Goal: Task Accomplishment & Management: Manage account settings

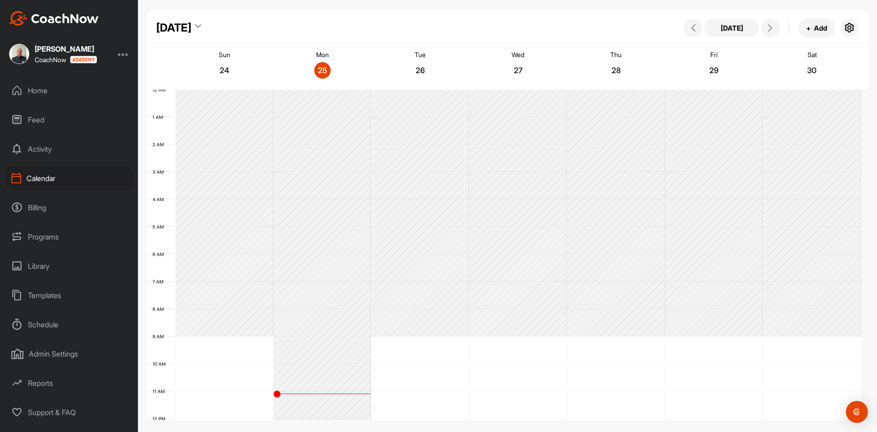
scroll to position [158, 0]
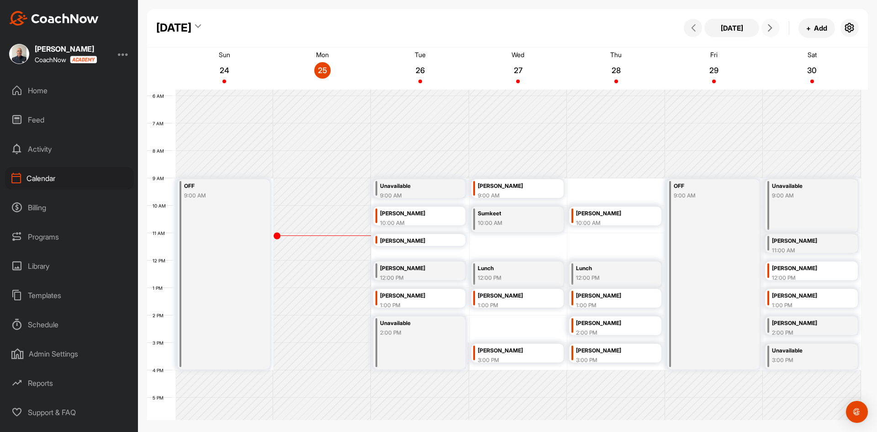
click at [766, 26] on span at bounding box center [770, 27] width 11 height 7
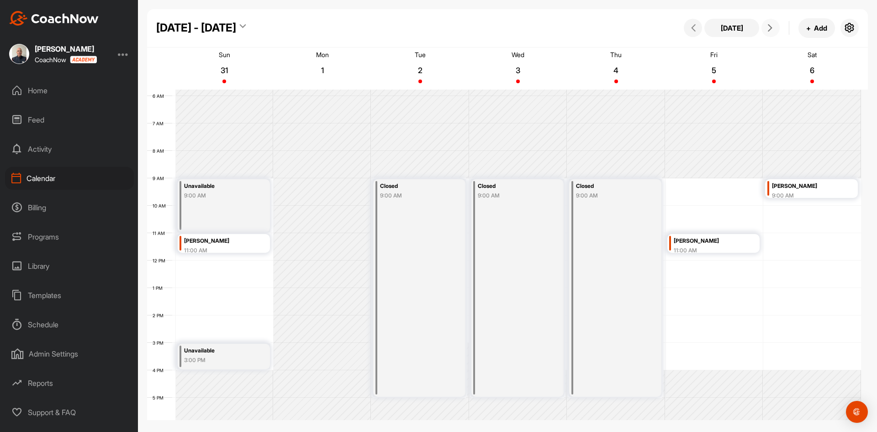
click at [773, 26] on icon at bounding box center [770, 27] width 7 height 7
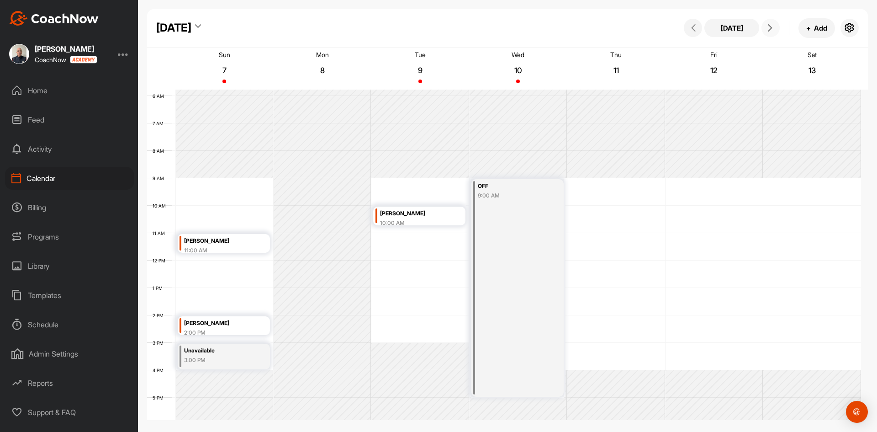
click at [764, 29] on button at bounding box center [771, 28] width 18 height 18
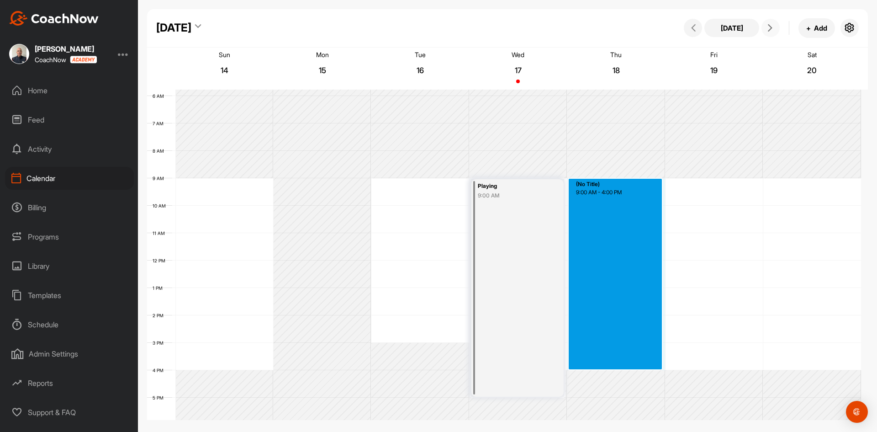
drag, startPoint x: 616, startPoint y: 183, endPoint x: 625, endPoint y: 367, distance: 183.9
click at [625, 367] on div "12 AM 1 AM 2 AM 3 AM 4 AM 5 AM 6 AM 7 AM 8 AM 9 AM 10 AM 11 AM 12 PM 1 PM 2 PM …" at bounding box center [504, 260] width 714 height 658
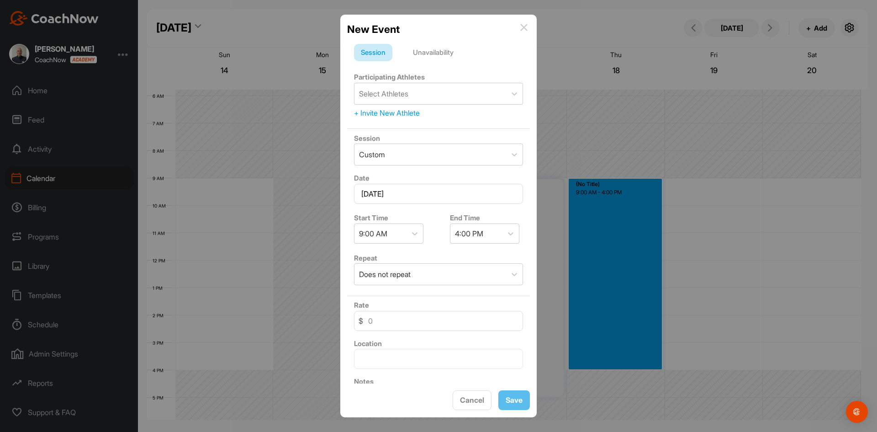
click at [438, 50] on div "Unavailability" at bounding box center [433, 52] width 54 height 17
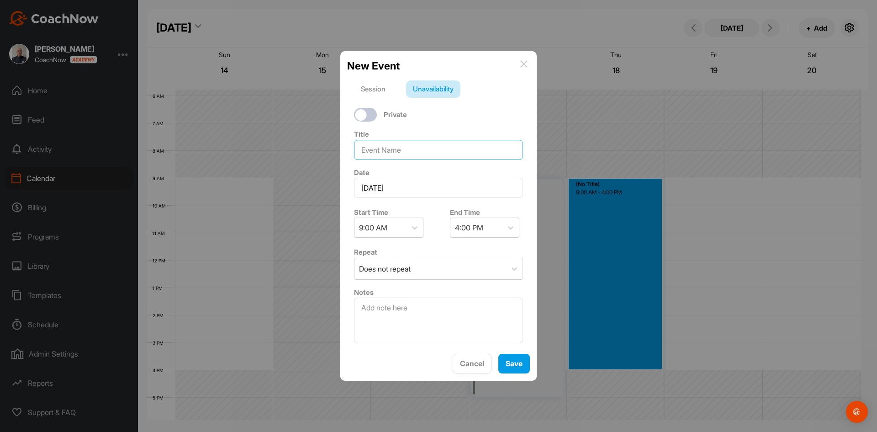
click at [395, 151] on input at bounding box center [438, 150] width 169 height 20
type input "OFF"
click at [515, 358] on button "Save" at bounding box center [514, 364] width 32 height 20
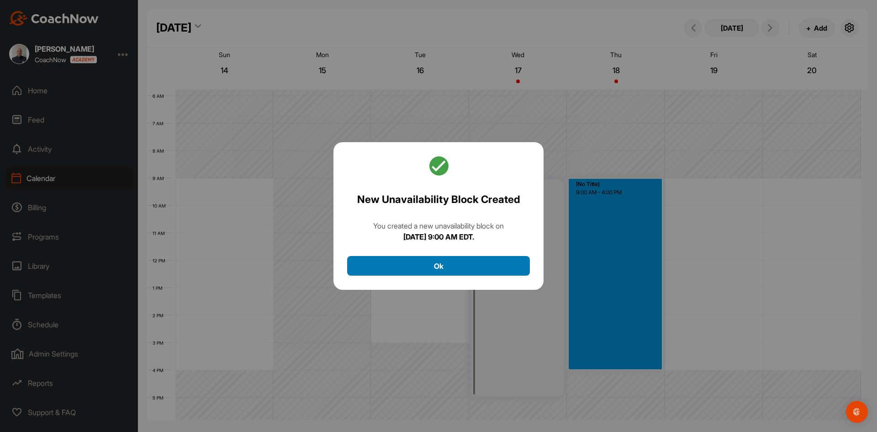
click at [437, 267] on button "Ok" at bounding box center [438, 266] width 183 height 20
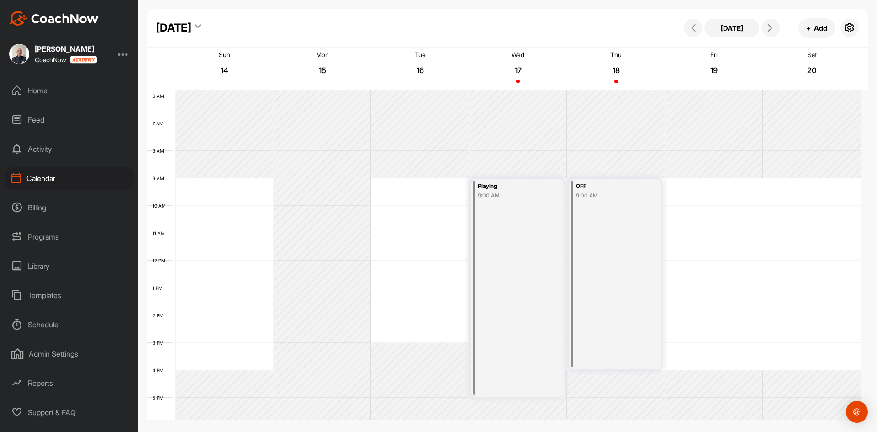
click at [809, 186] on div "12 AM 1 AM 2 AM 3 AM 4 AM 5 AM 6 AM 7 AM 8 AM 9 AM 10 AM 11 AM 12 PM 1 PM 2 PM …" at bounding box center [504, 260] width 714 height 658
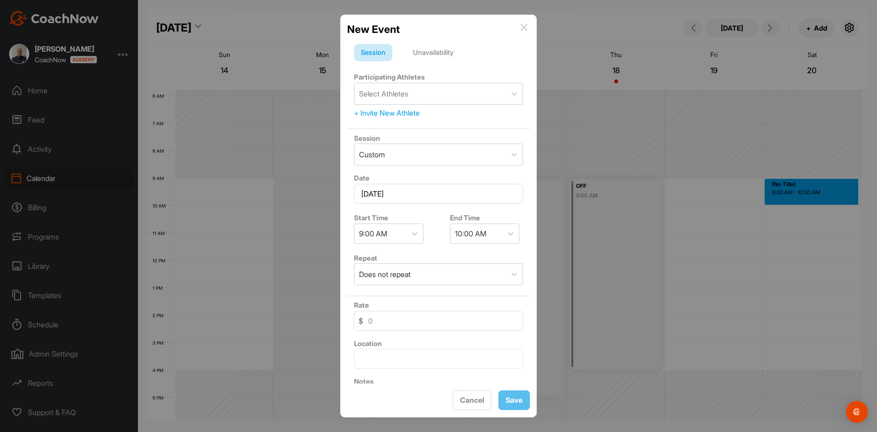
click at [434, 53] on div "Unavailability" at bounding box center [433, 52] width 54 height 17
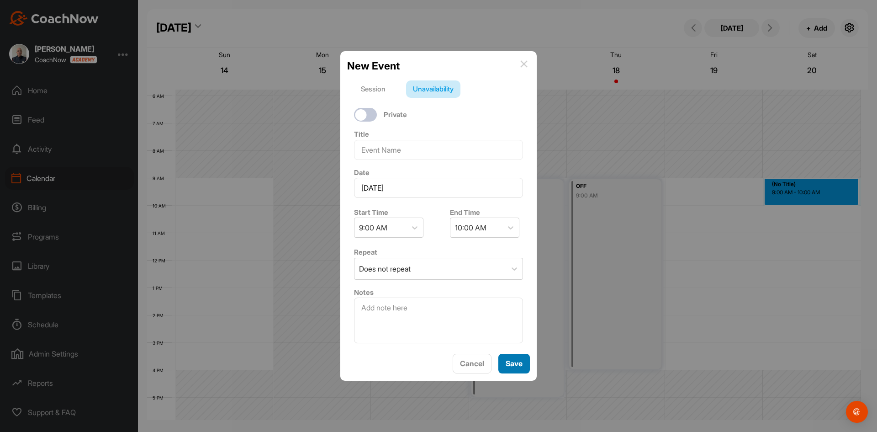
click at [517, 361] on button "Save" at bounding box center [514, 364] width 32 height 20
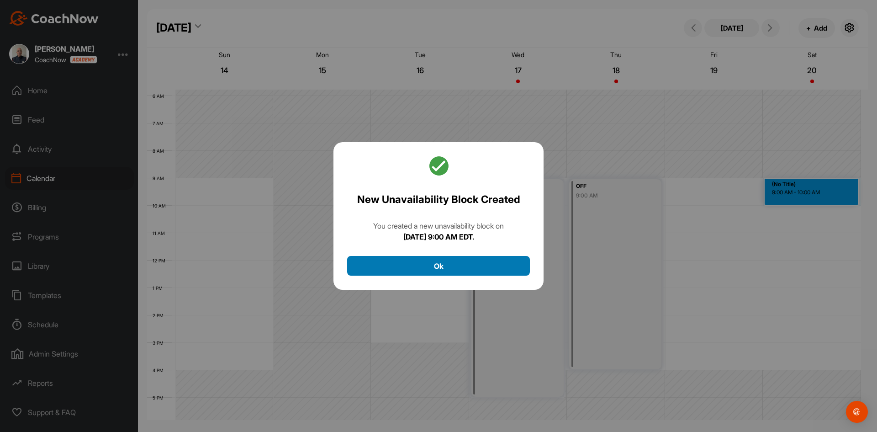
click at [476, 260] on button "Ok" at bounding box center [438, 266] width 183 height 20
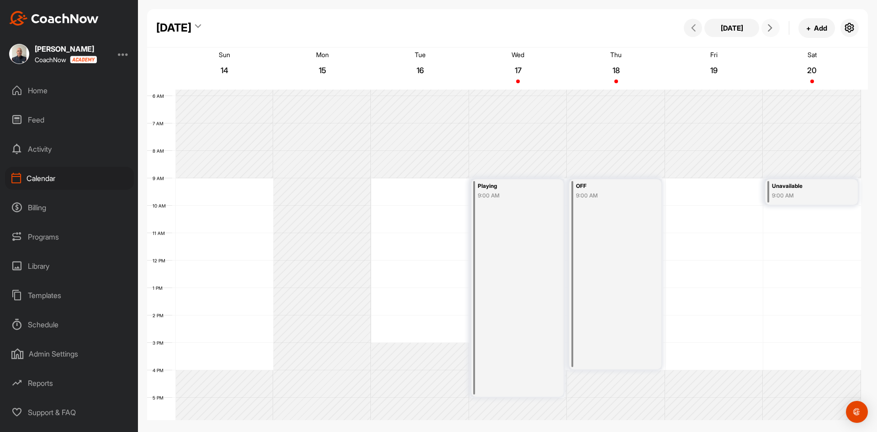
click at [769, 28] on icon at bounding box center [770, 27] width 7 height 7
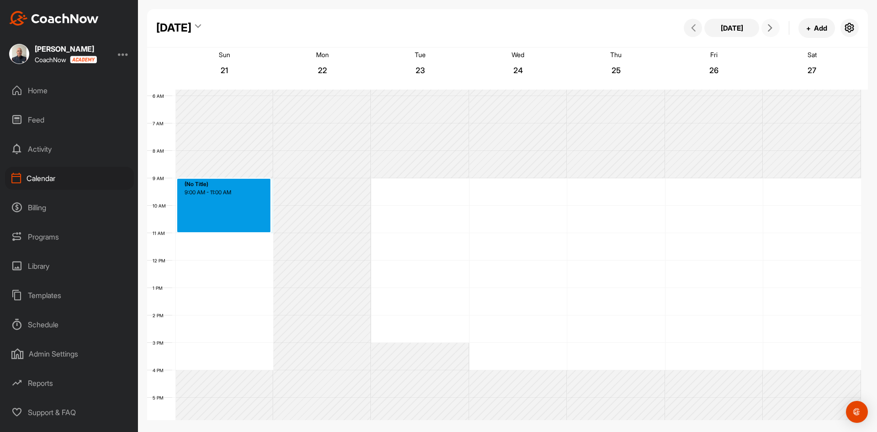
drag, startPoint x: 218, startPoint y: 179, endPoint x: 216, endPoint y: 228, distance: 48.5
click at [216, 228] on div "12 AM 1 AM 2 AM 3 AM 4 AM 5 AM 6 AM 7 AM 8 AM 9 AM 10 AM 11 AM 12 PM 1 PM 2 PM …" at bounding box center [504, 260] width 714 height 658
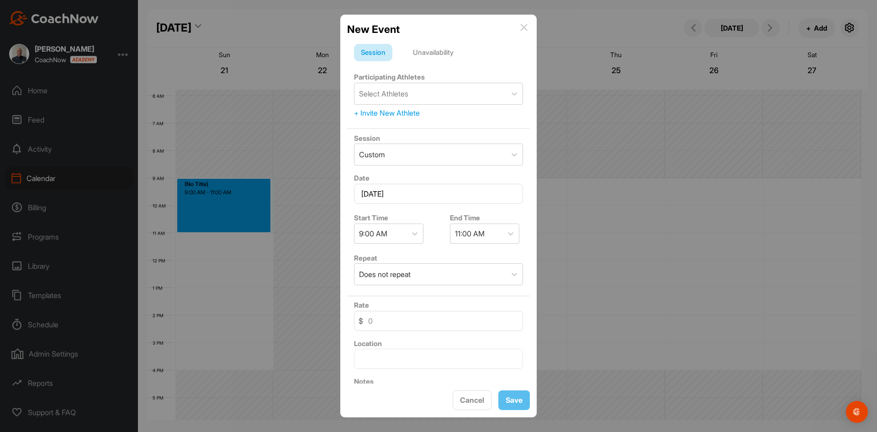
click at [441, 50] on div "Unavailability" at bounding box center [433, 52] width 54 height 17
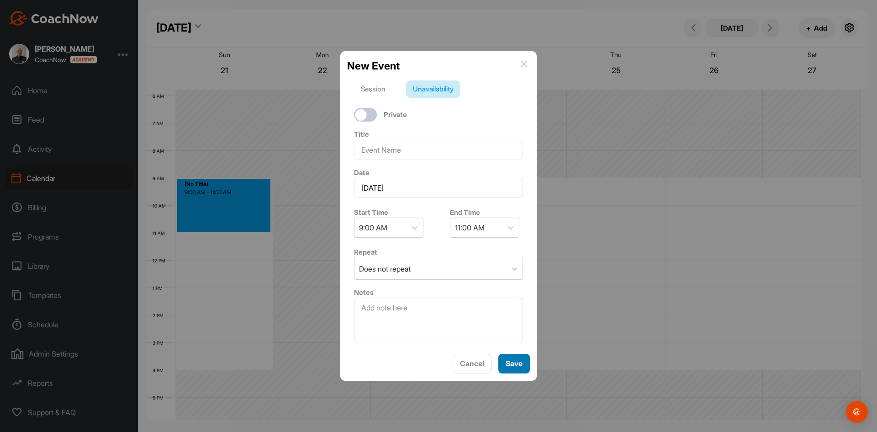
click at [510, 361] on button "Save" at bounding box center [514, 364] width 32 height 20
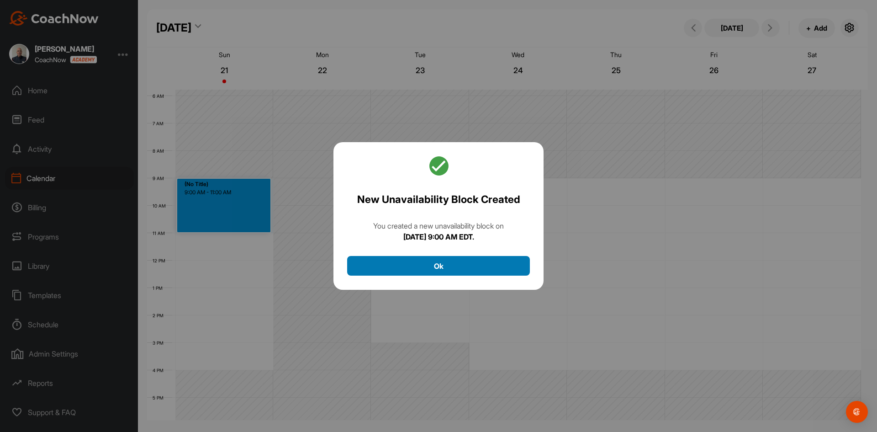
click at [441, 266] on button "Ok" at bounding box center [438, 266] width 183 height 20
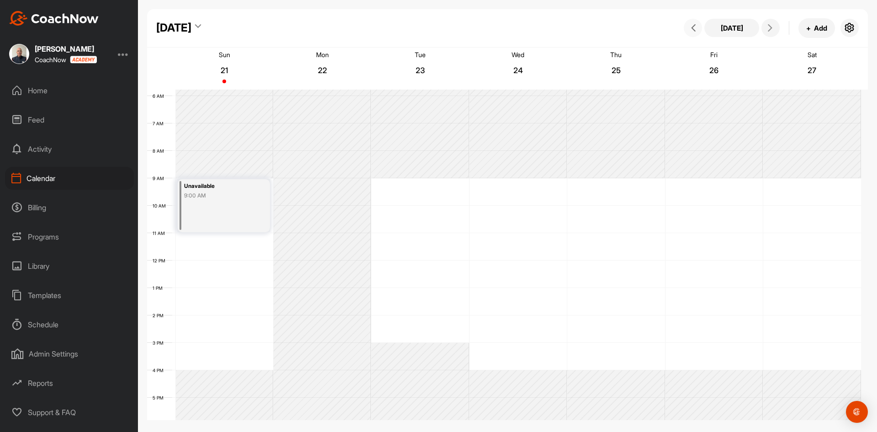
click at [693, 25] on icon at bounding box center [693, 27] width 7 height 7
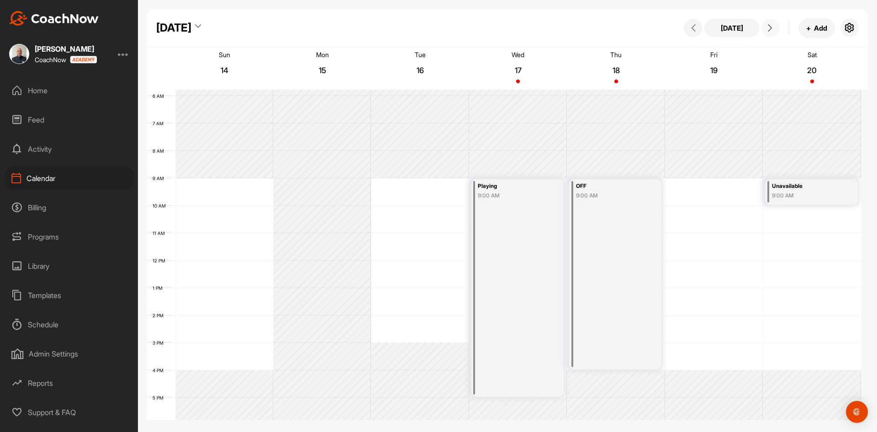
click at [769, 24] on button at bounding box center [771, 28] width 18 height 18
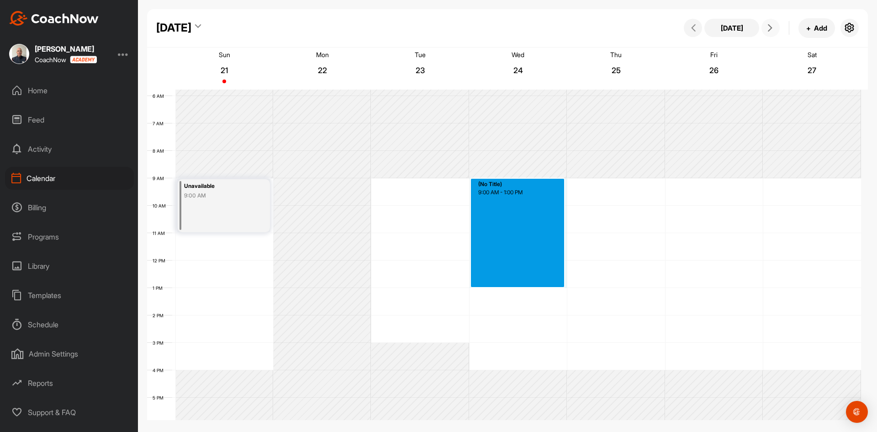
drag, startPoint x: 525, startPoint y: 179, endPoint x: 518, endPoint y: 285, distance: 106.7
click at [518, 285] on div "12 AM 1 AM 2 AM 3 AM 4 AM 5 AM 6 AM 7 AM 8 AM 9 AM 10 AM 11 AM 12 PM 1 PM 2 PM …" at bounding box center [504, 260] width 714 height 658
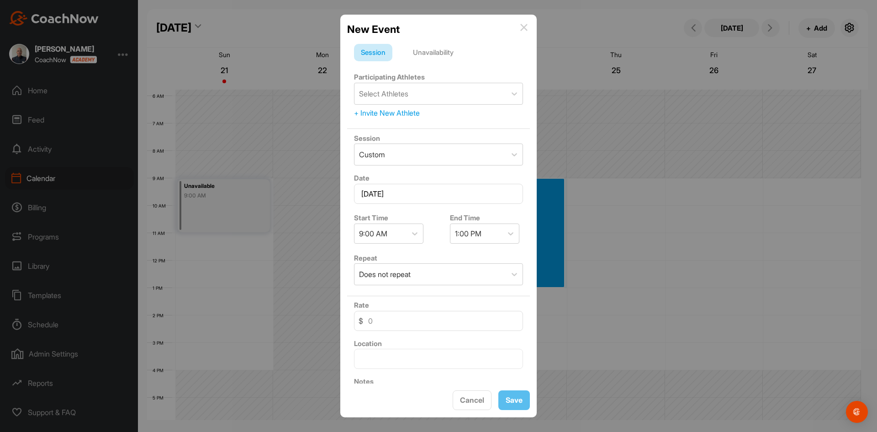
click at [432, 54] on div "Unavailability" at bounding box center [433, 52] width 54 height 17
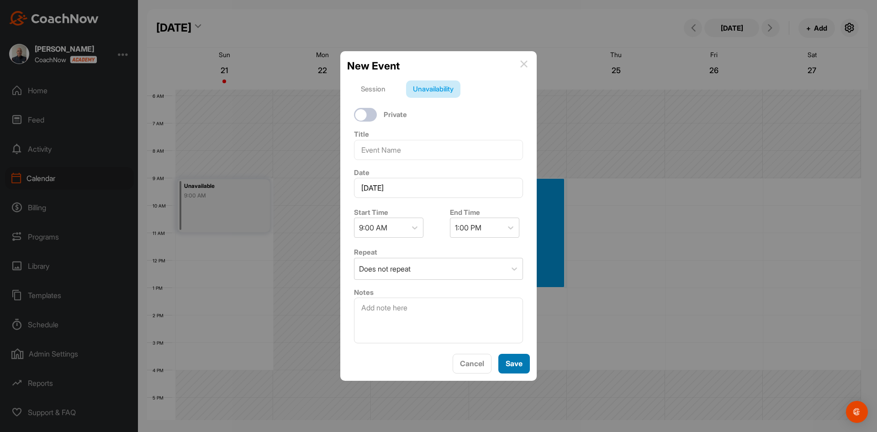
click at [514, 363] on button "Save" at bounding box center [514, 364] width 32 height 20
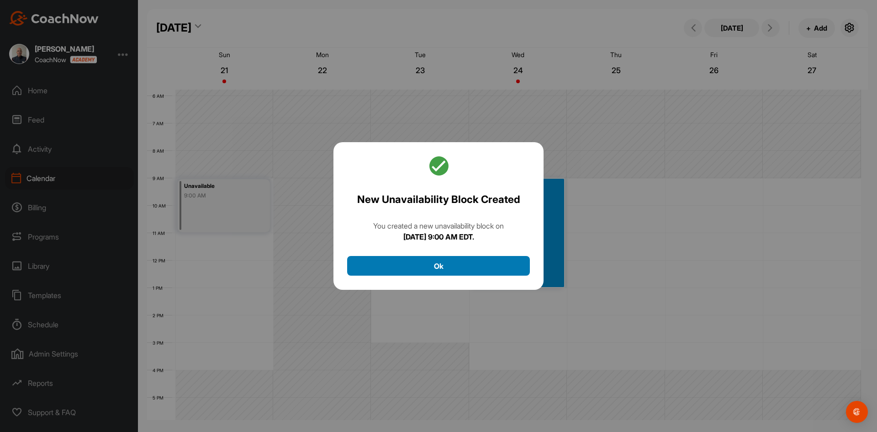
click at [433, 264] on button "Ok" at bounding box center [438, 266] width 183 height 20
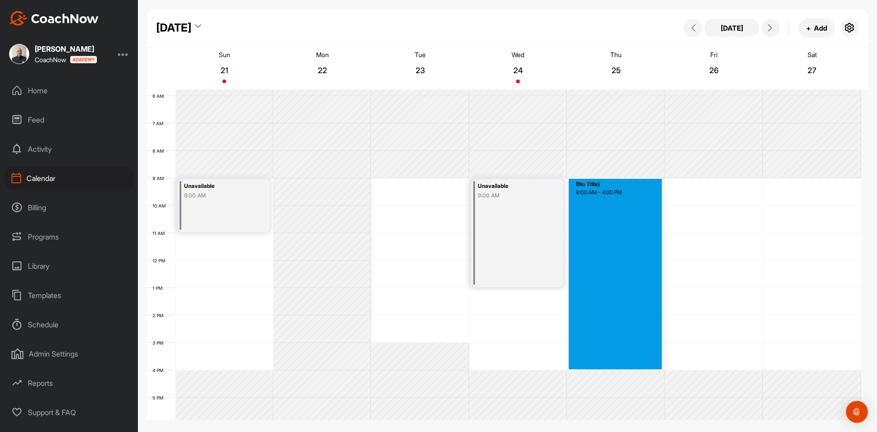
drag, startPoint x: 605, startPoint y: 180, endPoint x: 618, endPoint y: 365, distance: 185.5
click at [618, 365] on div "12 AM 1 AM 2 AM 3 AM 4 AM 5 AM 6 AM 7 AM 8 AM 9 AM 10 AM 11 AM 12 PM 1 PM 2 PM …" at bounding box center [504, 260] width 714 height 658
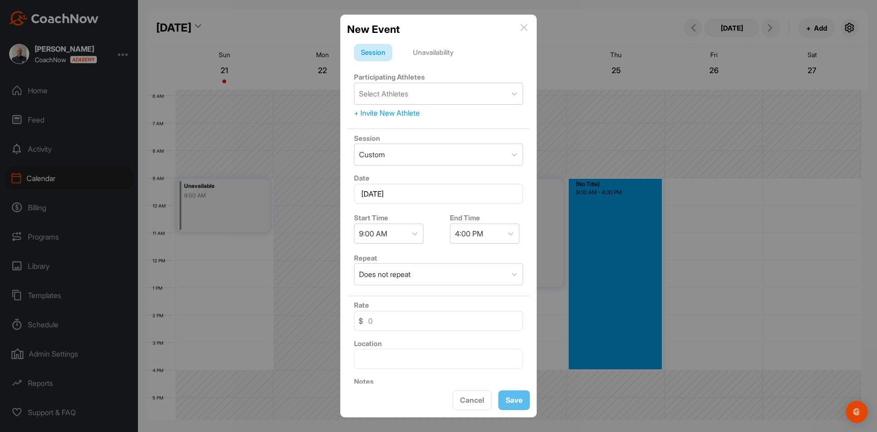
click at [438, 53] on div "Unavailability" at bounding box center [433, 52] width 54 height 17
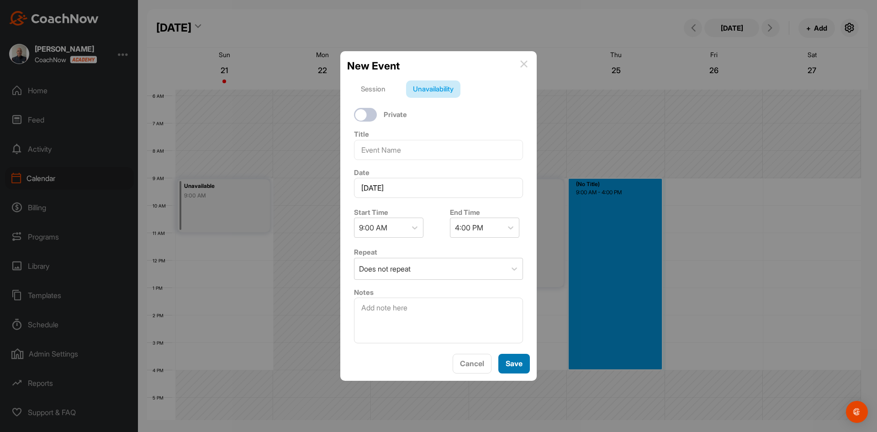
click at [515, 361] on button "Save" at bounding box center [514, 364] width 32 height 20
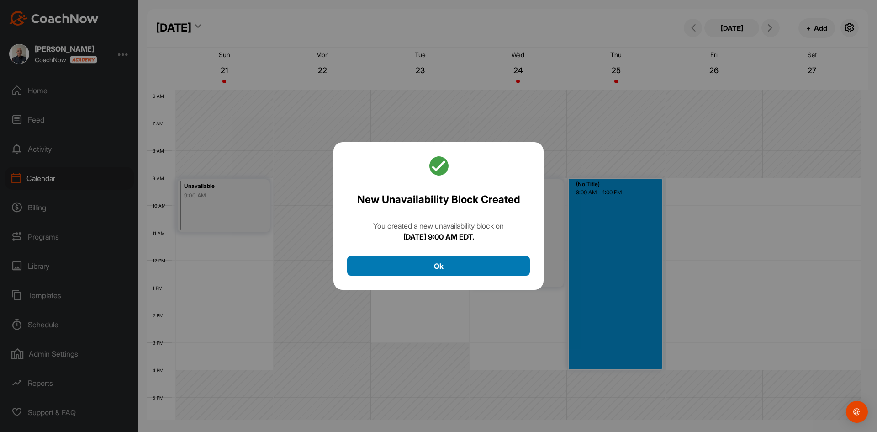
click at [507, 263] on button "Ok" at bounding box center [438, 266] width 183 height 20
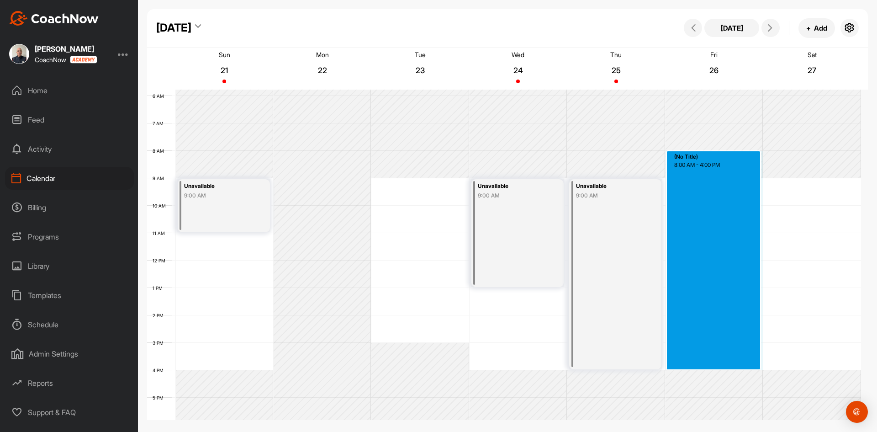
drag, startPoint x: 705, startPoint y: 178, endPoint x: 731, endPoint y: 365, distance: 189.0
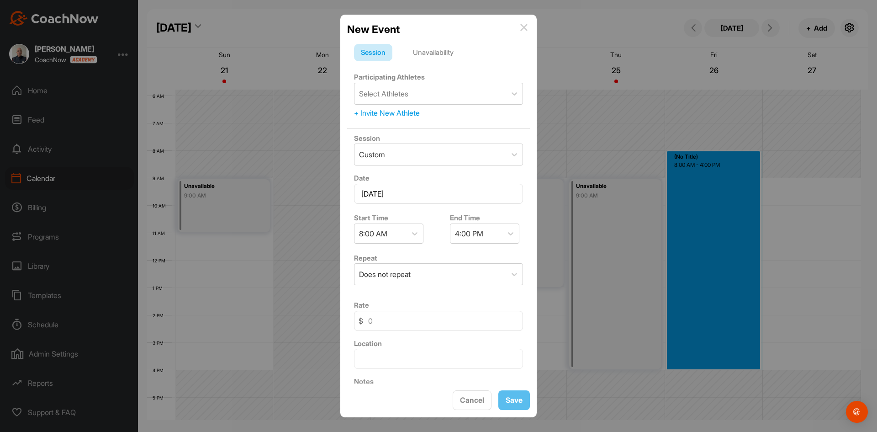
click at [438, 52] on div "Unavailability" at bounding box center [433, 52] width 54 height 17
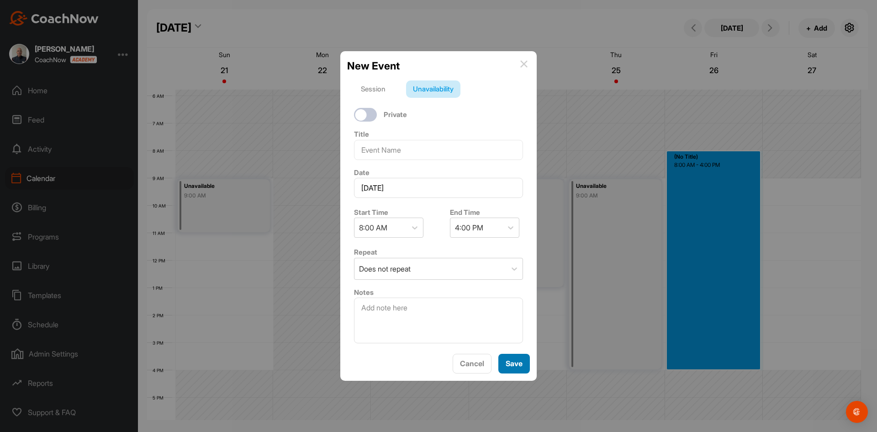
click at [515, 365] on button "Save" at bounding box center [514, 364] width 32 height 20
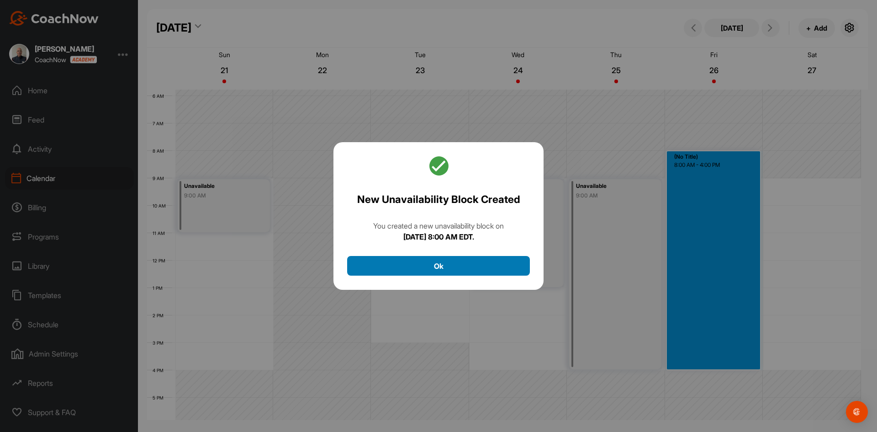
click at [454, 269] on button "Ok" at bounding box center [438, 266] width 183 height 20
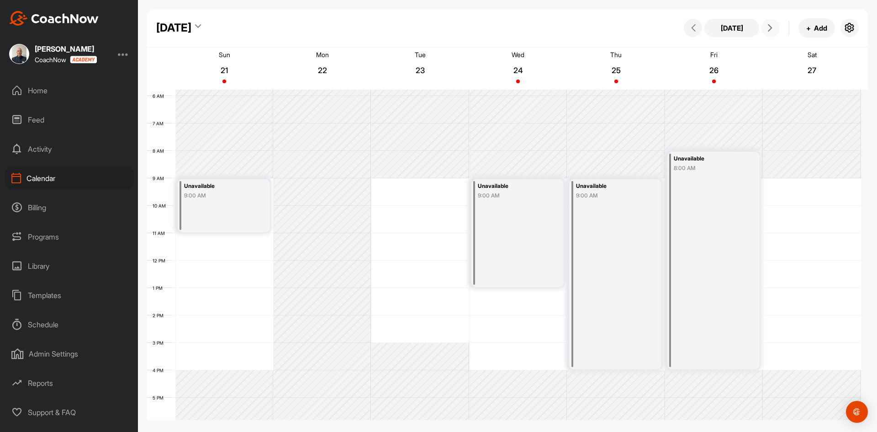
click at [770, 25] on icon at bounding box center [770, 27] width 7 height 7
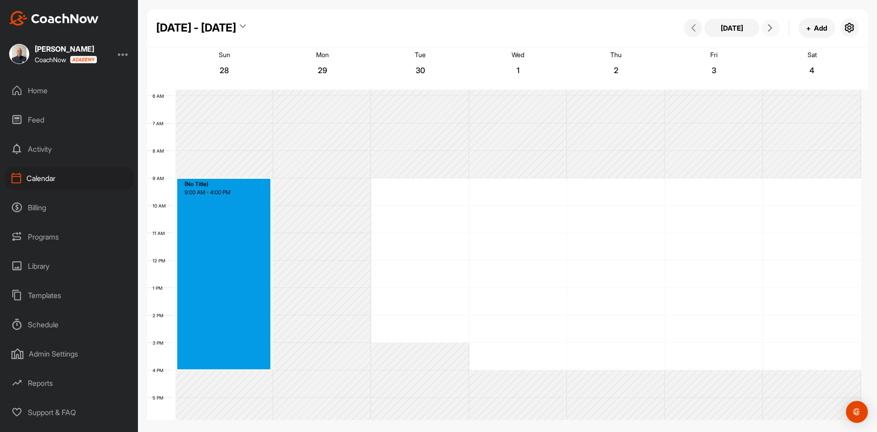
drag, startPoint x: 222, startPoint y: 180, endPoint x: 215, endPoint y: 366, distance: 186.5
click at [215, 366] on div "12 AM 1 AM 2 AM 3 AM 4 AM 5 AM 6 AM 7 AM 8 AM 9 AM 10 AM 11 AM 12 PM 1 PM 2 PM …" at bounding box center [504, 260] width 714 height 658
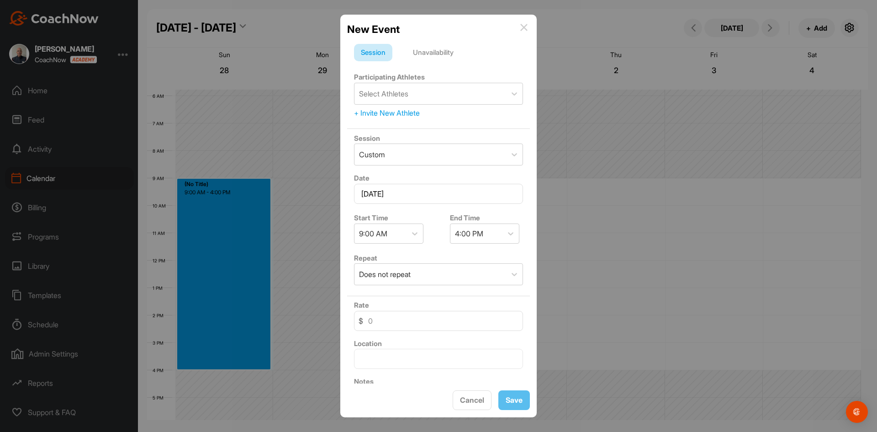
click at [430, 52] on div "Unavailability" at bounding box center [433, 52] width 54 height 17
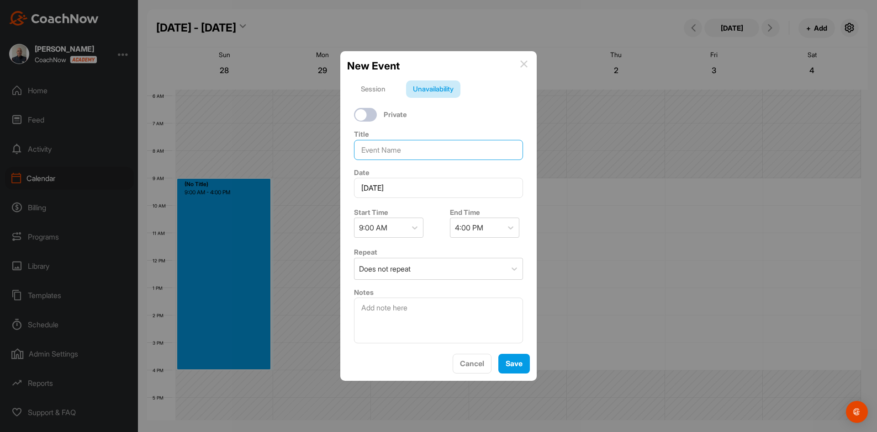
click at [388, 154] on input at bounding box center [438, 150] width 169 height 20
type input "Playing"
click at [512, 360] on button "Save" at bounding box center [514, 364] width 32 height 20
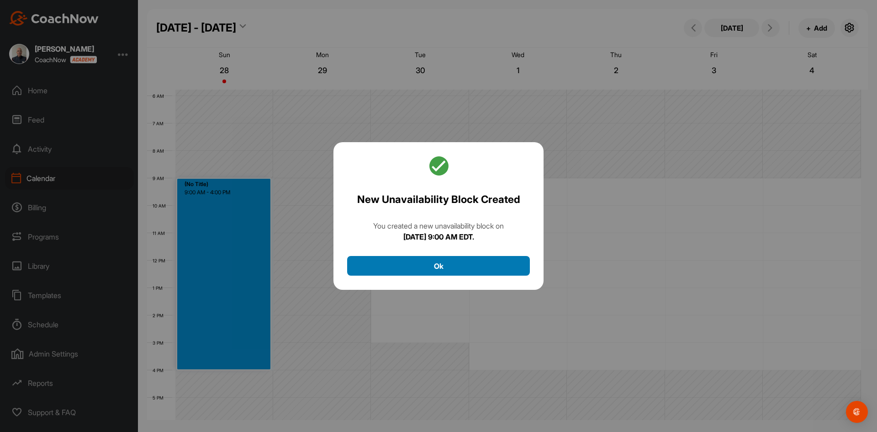
click at [438, 262] on button "Ok" at bounding box center [438, 266] width 183 height 20
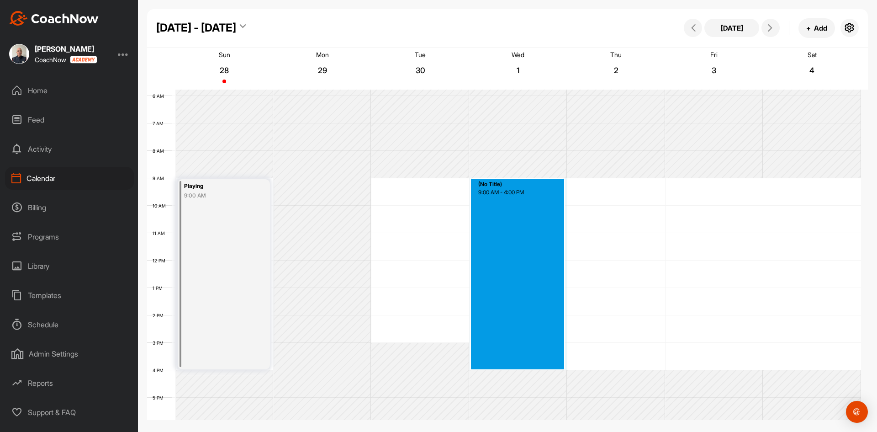
drag, startPoint x: 535, startPoint y: 179, endPoint x: 540, endPoint y: 366, distance: 186.9
click at [540, 366] on div "12 AM 1 AM 2 AM 3 AM 4 AM 5 AM 6 AM 7 AM 8 AM 9 AM 10 AM 11 AM 12 PM 1 PM 2 PM …" at bounding box center [504, 260] width 714 height 658
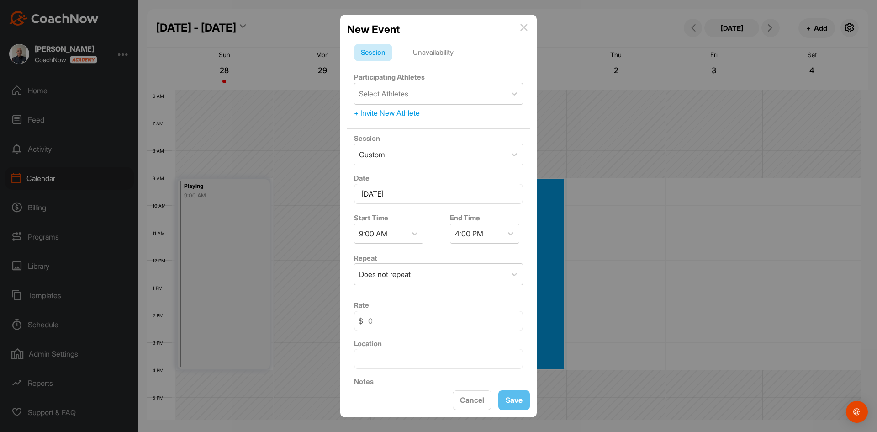
click at [429, 52] on div "Unavailability" at bounding box center [433, 52] width 54 height 17
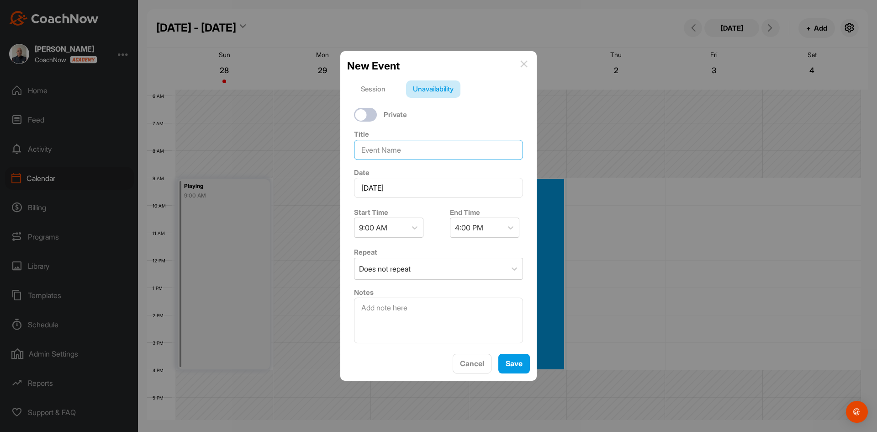
click at [396, 151] on input at bounding box center [438, 150] width 169 height 20
type input "Playing"
click at [518, 363] on button "Save" at bounding box center [514, 364] width 32 height 20
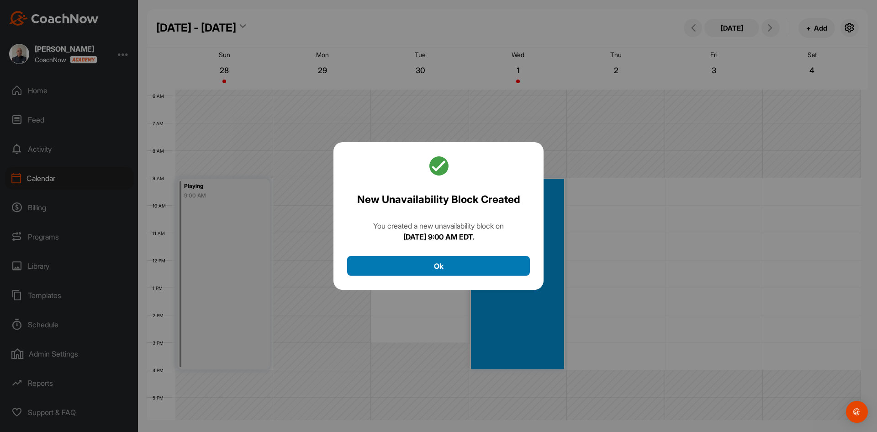
click at [462, 266] on button "Ok" at bounding box center [438, 266] width 183 height 20
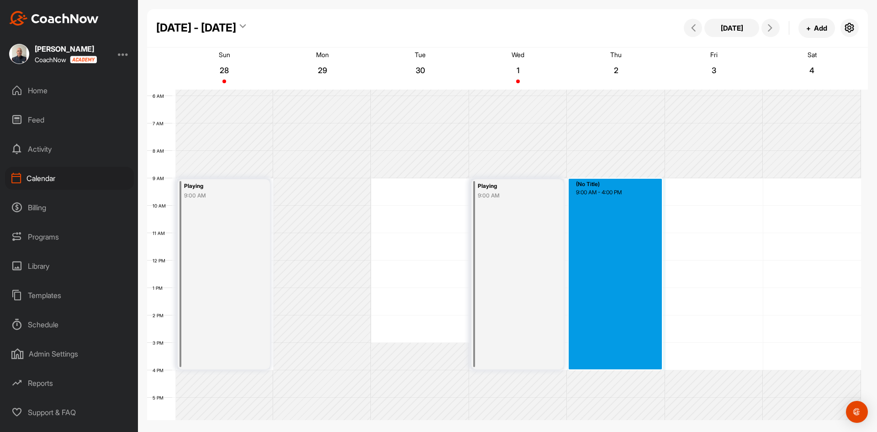
drag, startPoint x: 622, startPoint y: 180, endPoint x: 623, endPoint y: 365, distance: 185.0
click at [623, 365] on div "12 AM 1 AM 2 AM 3 AM 4 AM 5 AM 6 AM 7 AM 8 AM 9 AM 10 AM 11 AM 12 PM 1 PM 2 PM …" at bounding box center [504, 260] width 714 height 658
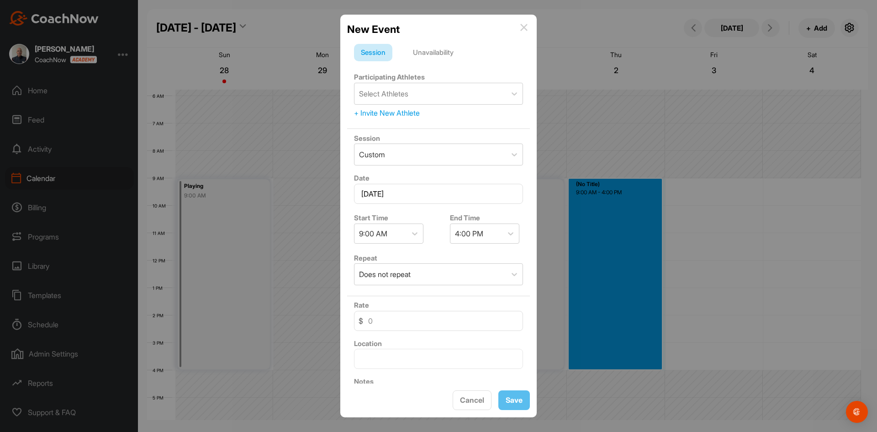
click at [443, 49] on div "Unavailability" at bounding box center [433, 52] width 54 height 17
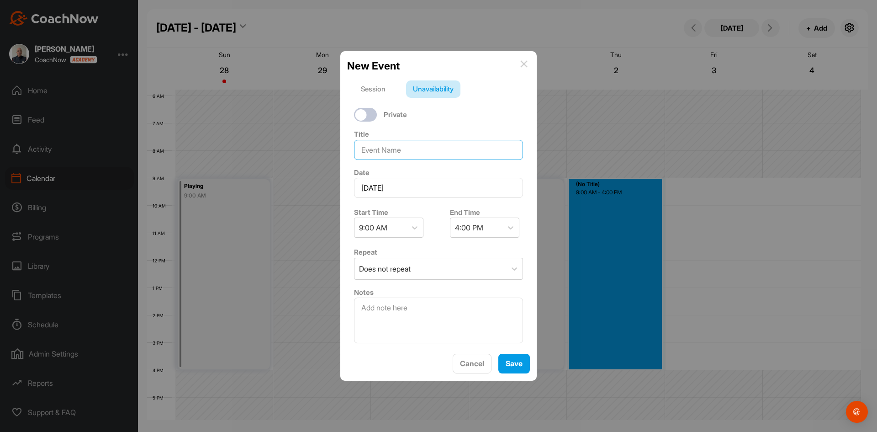
click at [392, 152] on input at bounding box center [438, 150] width 169 height 20
type input "OFF"
click at [511, 362] on button "Save" at bounding box center [514, 364] width 32 height 20
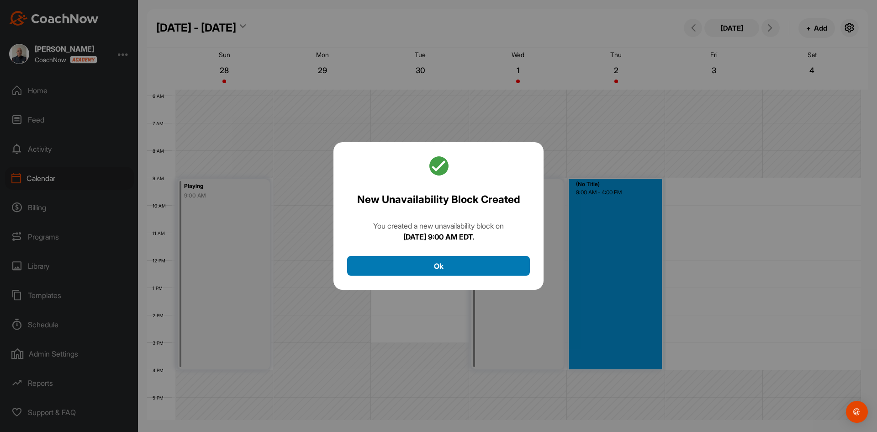
click at [461, 258] on button "Ok" at bounding box center [438, 266] width 183 height 20
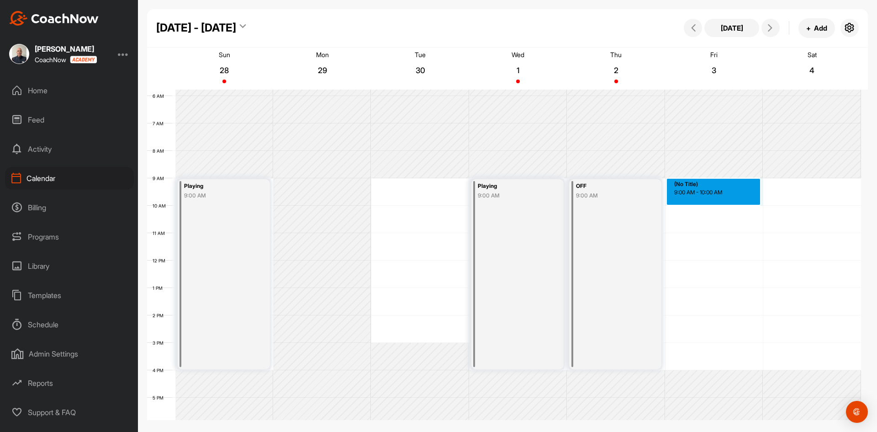
drag, startPoint x: 717, startPoint y: 178, endPoint x: 717, endPoint y: 192, distance: 14.2
click at [717, 192] on div "12 AM 1 AM 2 AM 3 AM 4 AM 5 AM 6 AM 7 AM 8 AM 9 AM 10 AM 11 AM 12 PM 1 PM 2 PM …" at bounding box center [504, 260] width 714 height 658
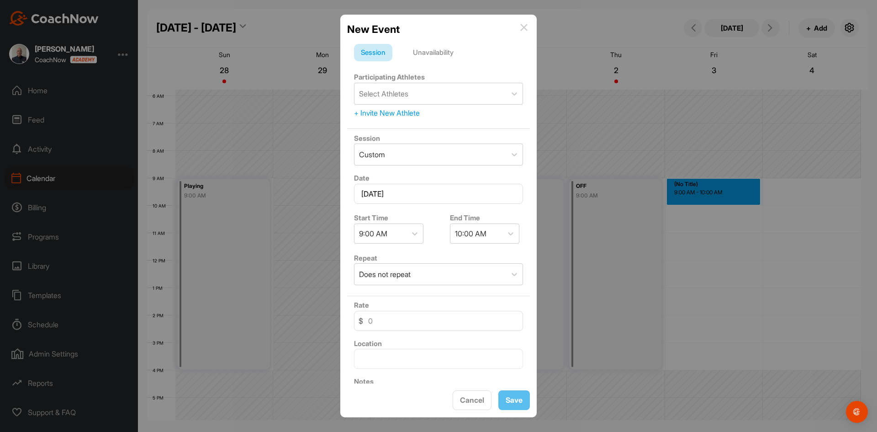
click at [438, 53] on div "Unavailability" at bounding box center [433, 52] width 54 height 17
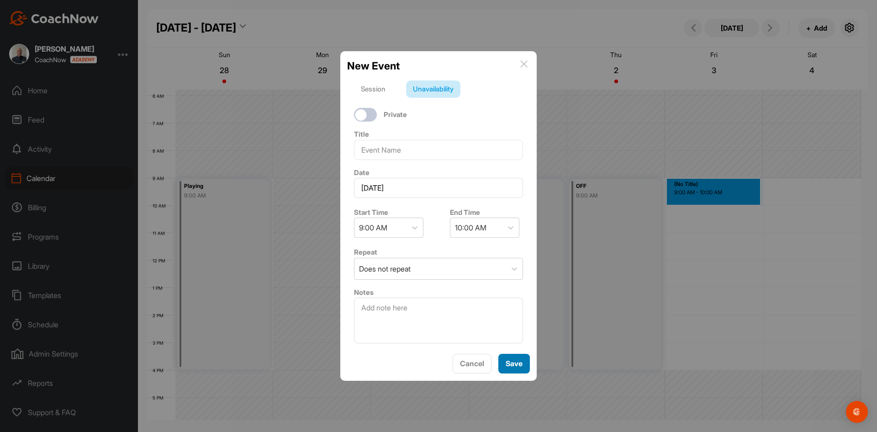
click at [510, 362] on button "Save" at bounding box center [514, 364] width 32 height 20
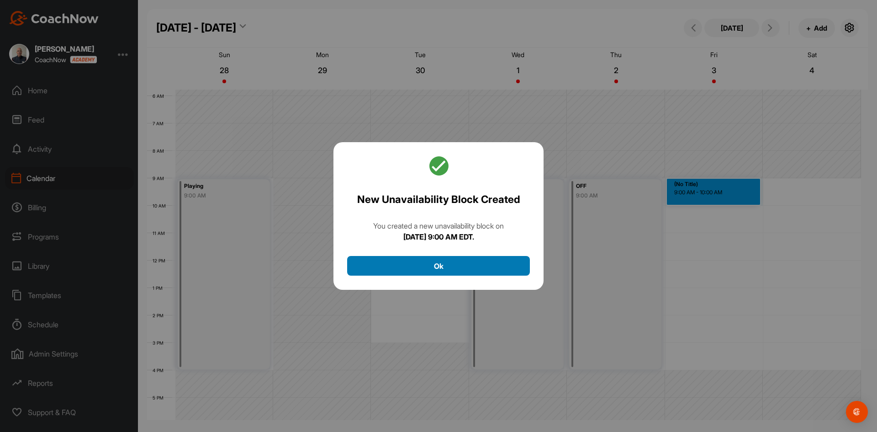
click at [465, 265] on button "Ok" at bounding box center [438, 266] width 183 height 20
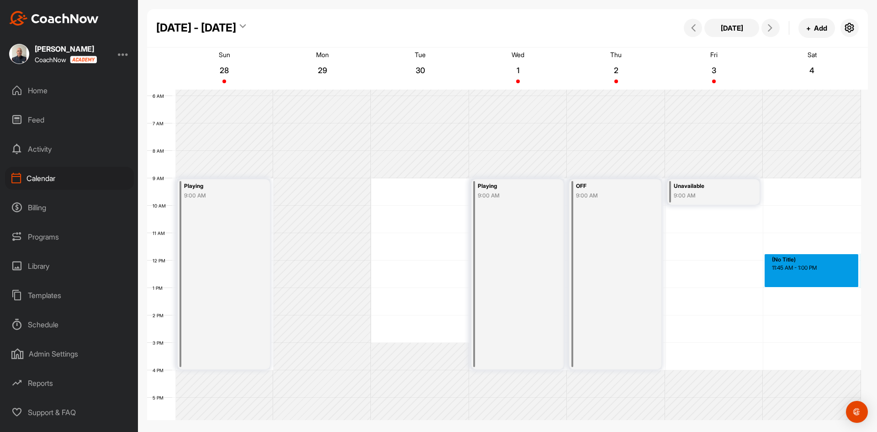
drag, startPoint x: 800, startPoint y: 262, endPoint x: 802, endPoint y: 254, distance: 8.0
click at [802, 254] on div "12 AM 1 AM 2 AM 3 AM 4 AM 5 AM 6 AM 7 AM 8 AM 9 AM 10 AM 11 AM 12 PM 1 PM 2 PM …" at bounding box center [504, 260] width 714 height 658
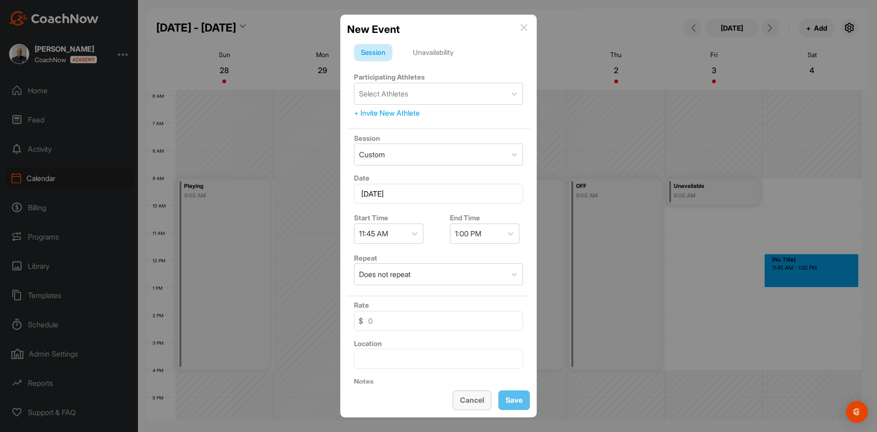
click at [475, 397] on button "Cancel" at bounding box center [472, 400] width 39 height 20
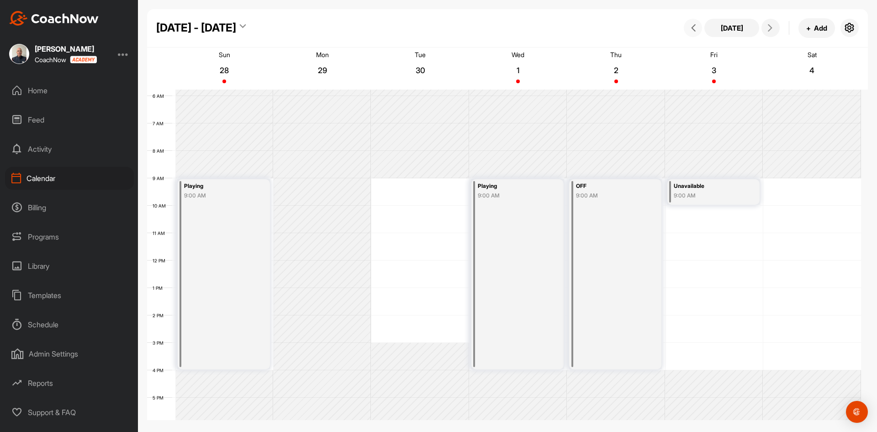
click at [693, 30] on icon at bounding box center [693, 27] width 7 height 7
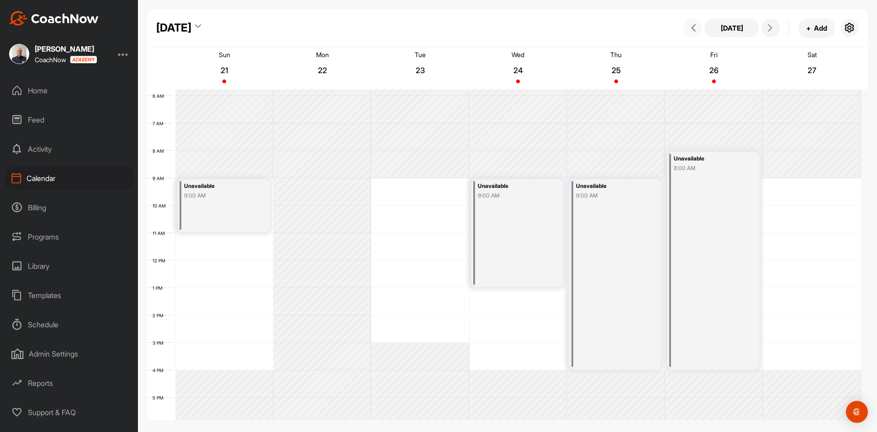
click at [693, 30] on icon at bounding box center [693, 27] width 7 height 7
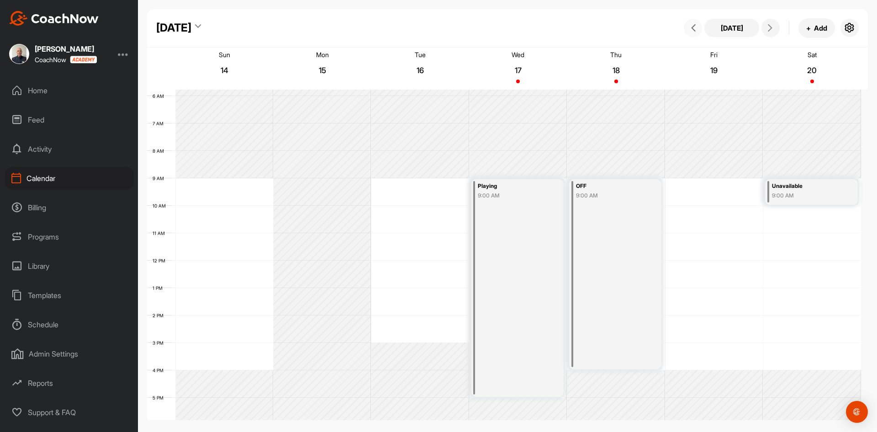
click at [693, 30] on icon at bounding box center [693, 27] width 7 height 7
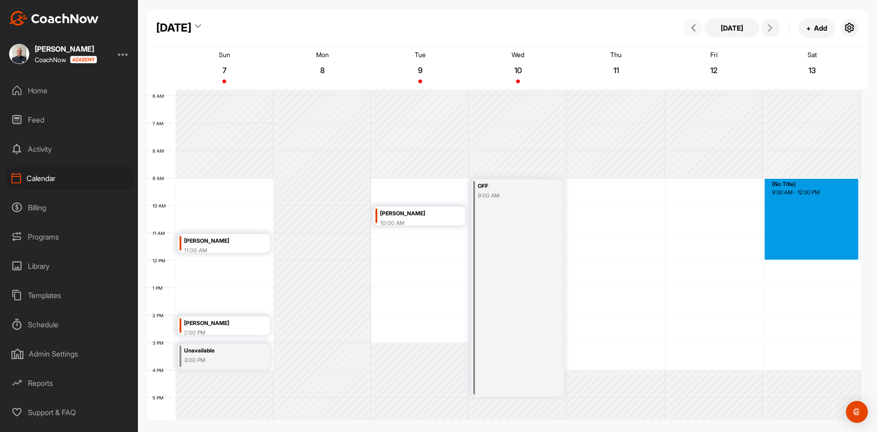
drag, startPoint x: 808, startPoint y: 179, endPoint x: 815, endPoint y: 254, distance: 75.3
click at [815, 254] on div "12 AM 1 AM 2 AM 3 AM 4 AM 5 AM 6 AM 7 AM 8 AM 9 AM 10 AM 11 AM 12 PM 1 PM 2 PM …" at bounding box center [504, 260] width 714 height 658
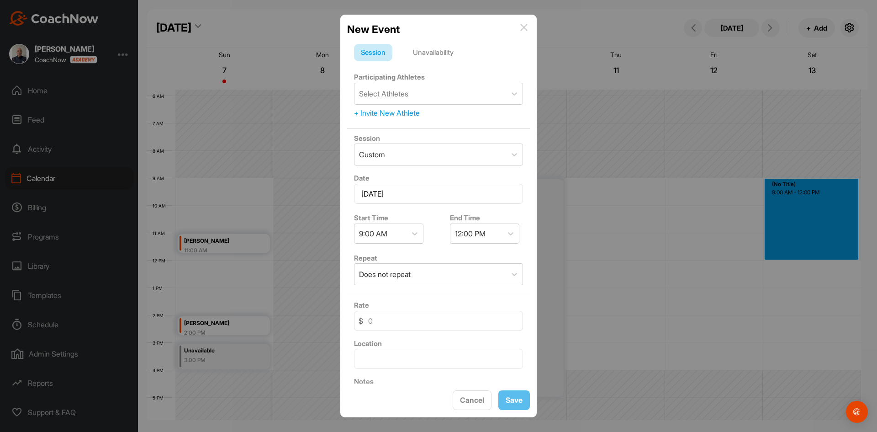
click at [430, 51] on div "Unavailability" at bounding box center [433, 52] width 54 height 17
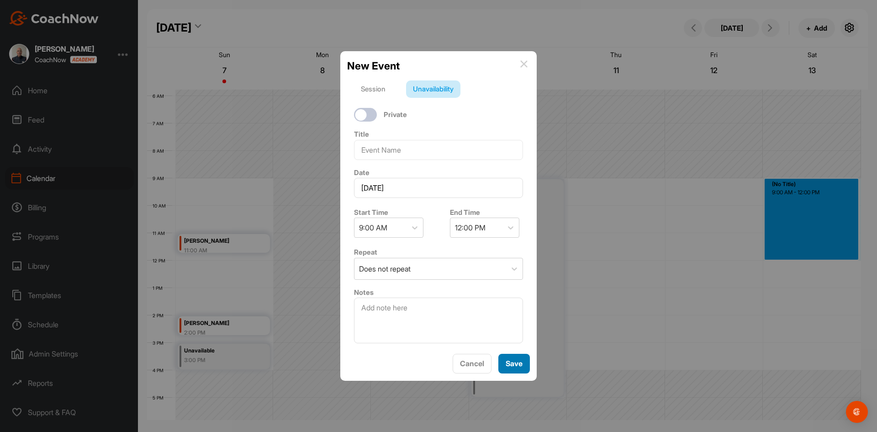
click at [514, 361] on button "Save" at bounding box center [514, 364] width 32 height 20
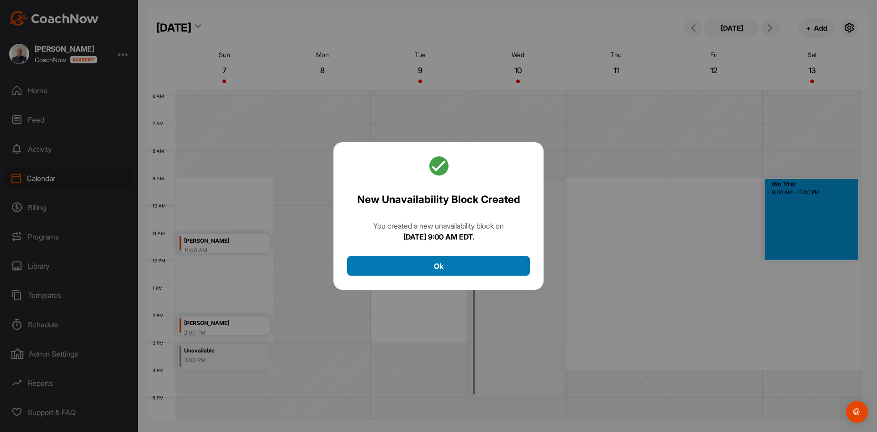
click at [483, 265] on button "Ok" at bounding box center [438, 266] width 183 height 20
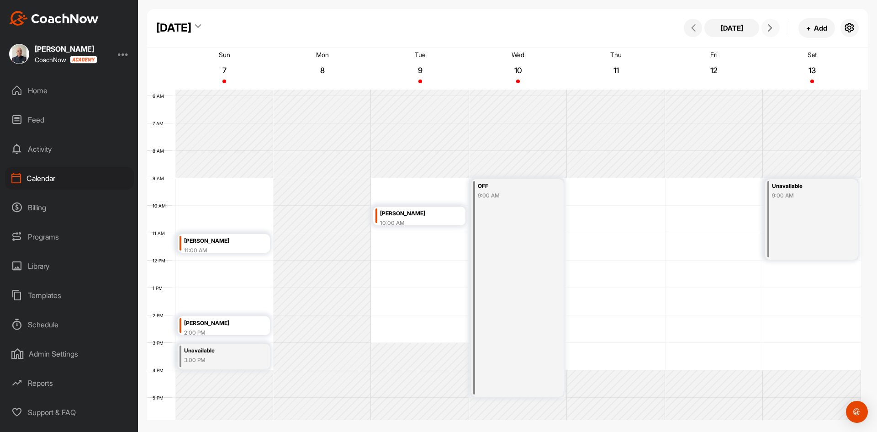
click at [768, 26] on icon at bounding box center [770, 27] width 7 height 7
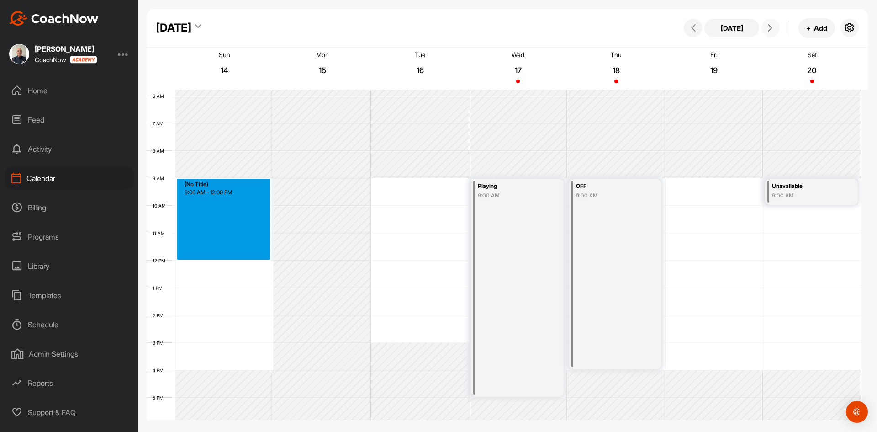
drag, startPoint x: 202, startPoint y: 179, endPoint x: 202, endPoint y: 254, distance: 74.9
click at [202, 254] on div "12 AM 1 AM 2 AM 3 AM 4 AM 5 AM 6 AM 7 AM 8 AM 9 AM 10 AM 11 AM 12 PM 1 PM 2 PM …" at bounding box center [504, 260] width 714 height 658
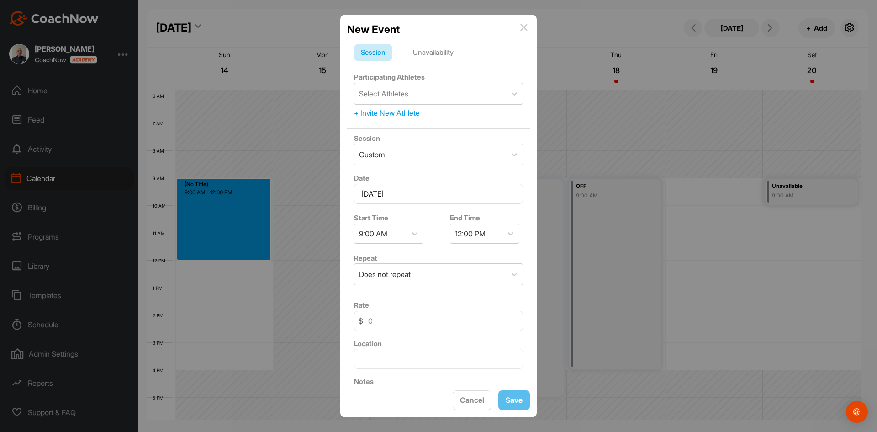
click at [422, 53] on div "Unavailability" at bounding box center [433, 52] width 54 height 17
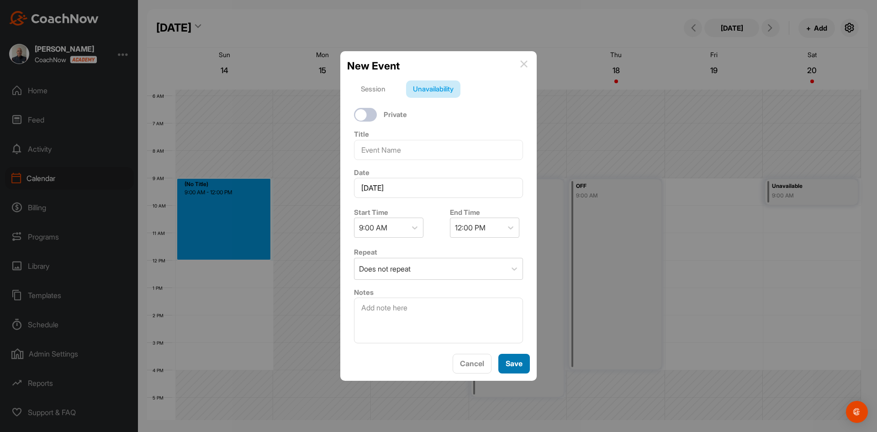
click at [513, 362] on button "Save" at bounding box center [514, 364] width 32 height 20
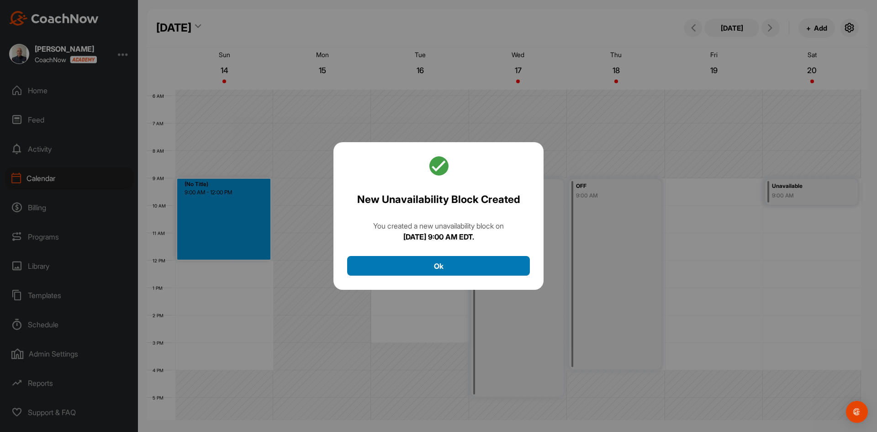
click at [474, 265] on button "Ok" at bounding box center [438, 266] width 183 height 20
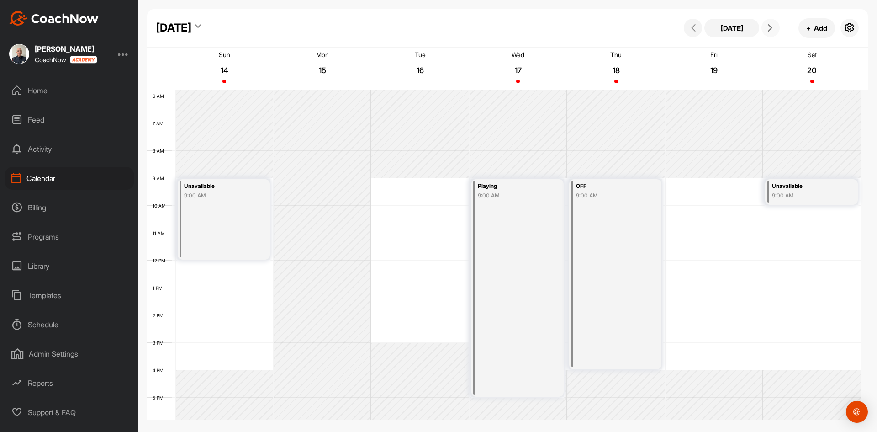
click at [768, 26] on icon at bounding box center [770, 27] width 7 height 7
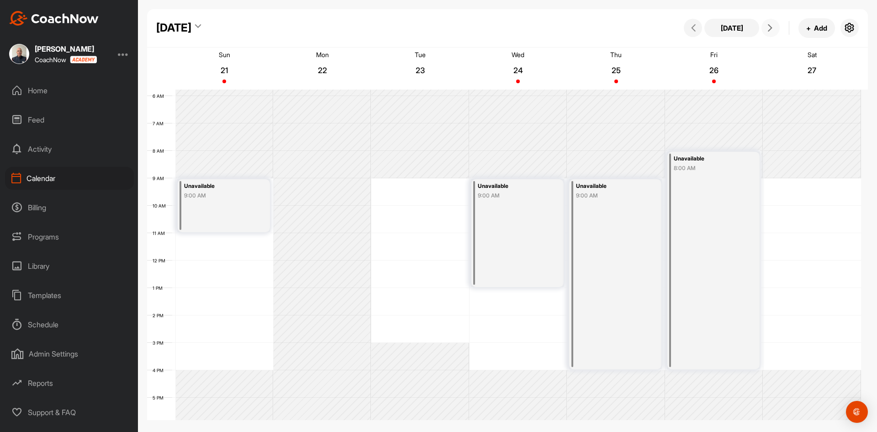
click at [774, 26] on span at bounding box center [770, 27] width 11 height 7
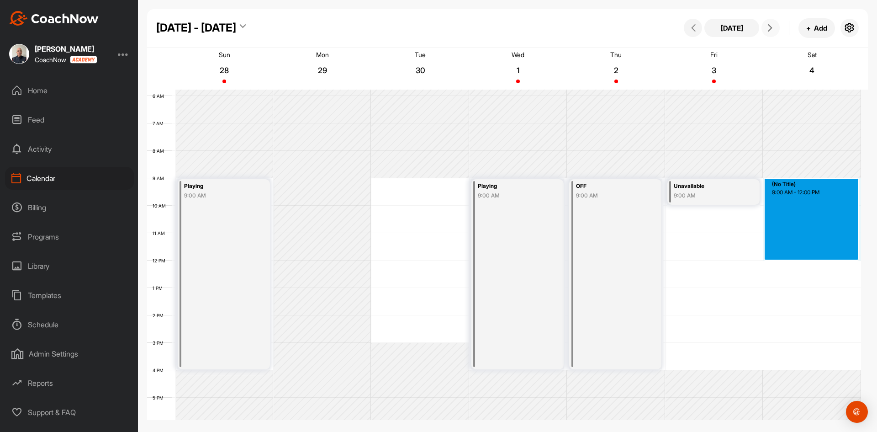
drag, startPoint x: 798, startPoint y: 179, endPoint x: 804, endPoint y: 255, distance: 77.0
click at [804, 255] on div "12 AM 1 AM 2 AM 3 AM 4 AM 5 AM 6 AM 7 AM 8 AM 9 AM 10 AM 11 AM 12 PM 1 PM 2 PM …" at bounding box center [504, 260] width 714 height 658
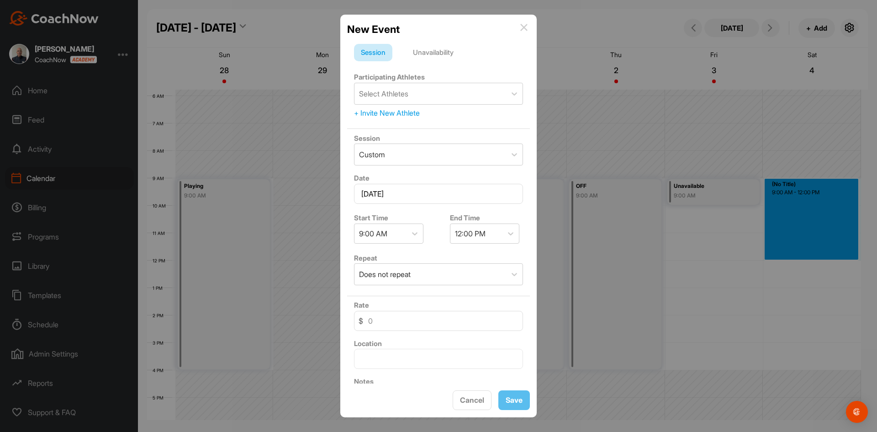
click at [430, 51] on div "Unavailability" at bounding box center [433, 52] width 54 height 17
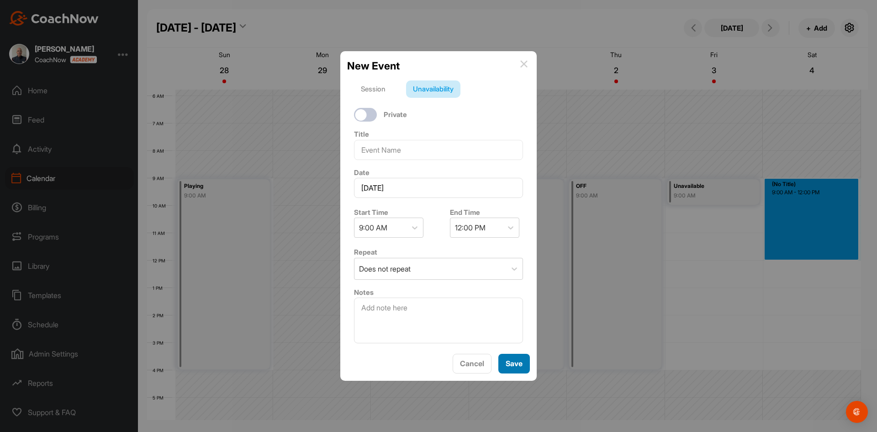
click at [511, 362] on button "Save" at bounding box center [514, 364] width 32 height 20
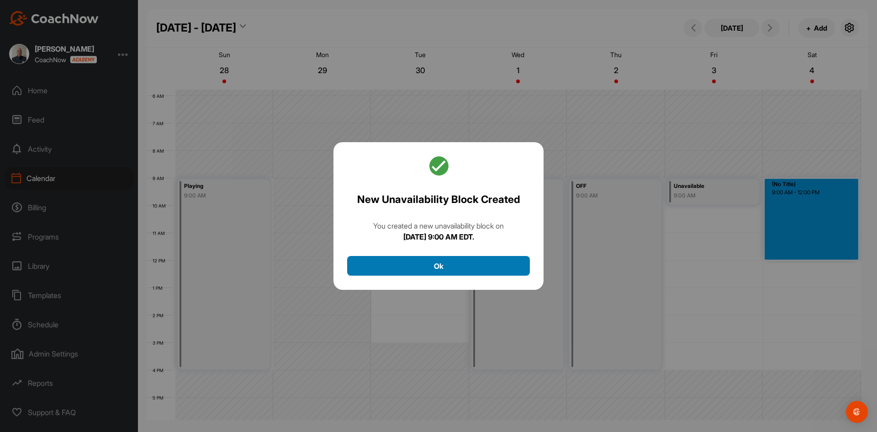
click at [453, 256] on button "Ok" at bounding box center [438, 266] width 183 height 20
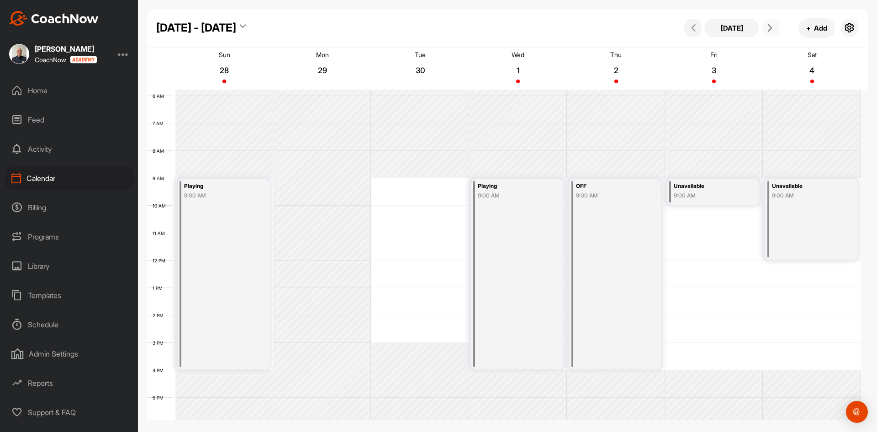
click at [771, 26] on icon at bounding box center [770, 27] width 7 height 7
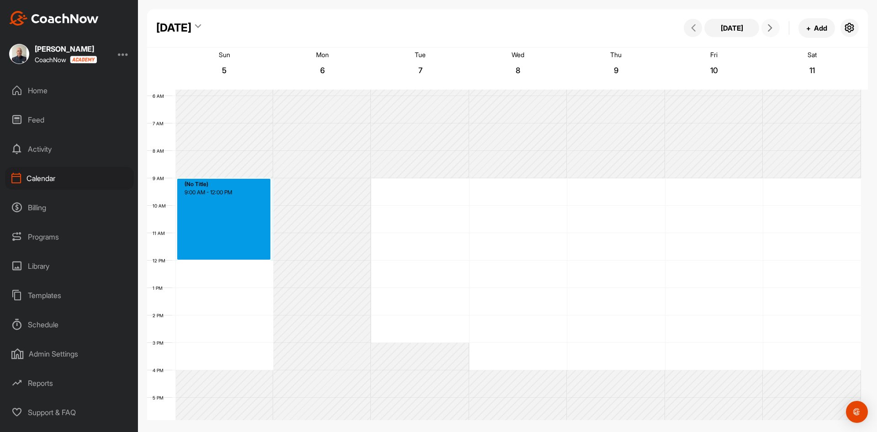
drag, startPoint x: 209, startPoint y: 179, endPoint x: 212, endPoint y: 260, distance: 80.9
click at [212, 260] on div "12 AM 1 AM 2 AM 3 AM 4 AM 5 AM 6 AM 7 AM 8 AM 9 AM 10 AM 11 AM 12 PM 1 PM 2 PM …" at bounding box center [504, 260] width 714 height 658
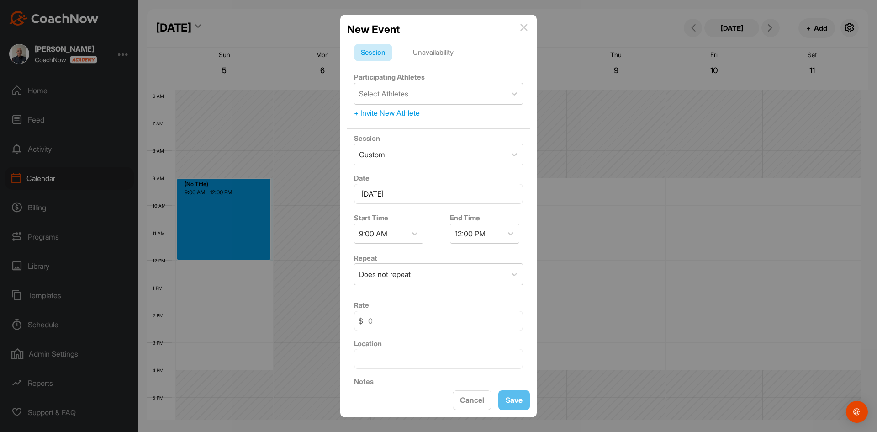
click at [440, 50] on div "Unavailability" at bounding box center [433, 52] width 54 height 17
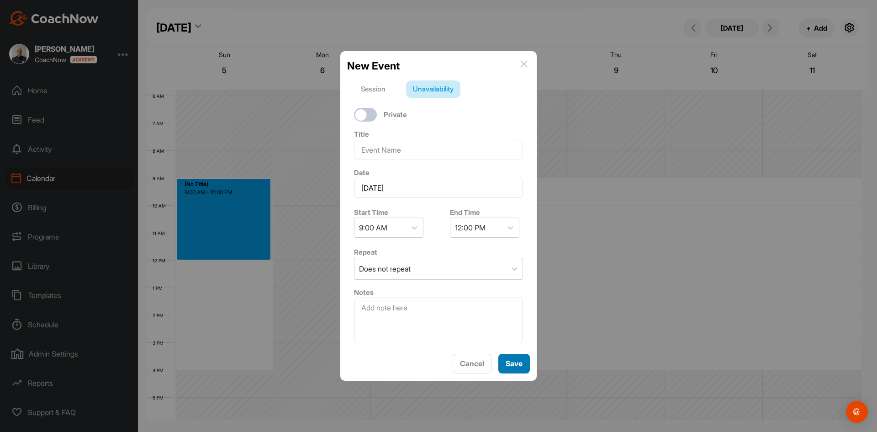
click at [510, 362] on button "Save" at bounding box center [514, 364] width 32 height 20
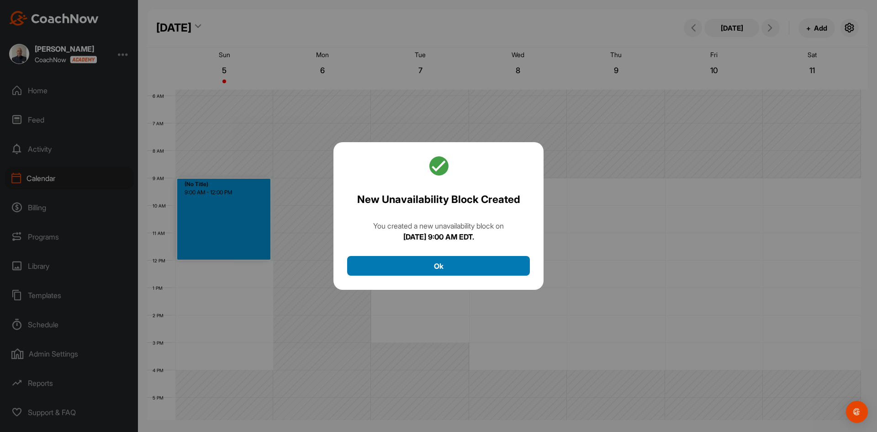
click at [432, 266] on button "Ok" at bounding box center [438, 266] width 183 height 20
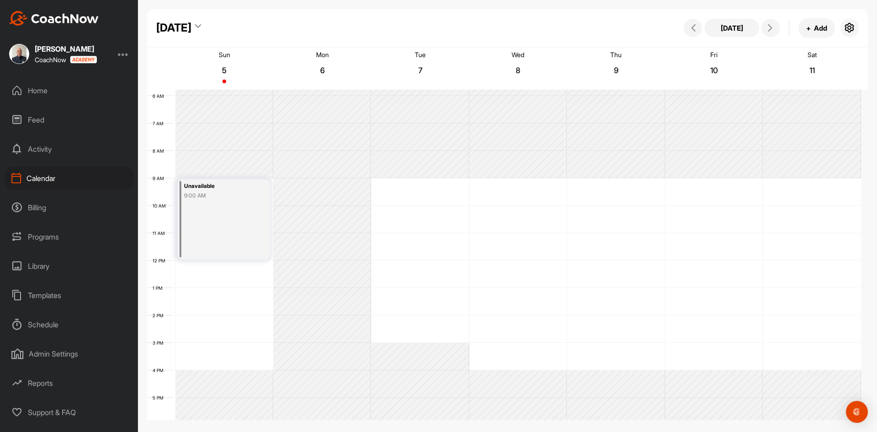
click at [206, 350] on div "12 AM 1 AM 2 AM 3 AM 4 AM 5 AM 6 AM 7 AM 8 AM 9 AM 10 AM 11 AM 12 PM 1 PM 2 PM …" at bounding box center [504, 260] width 714 height 658
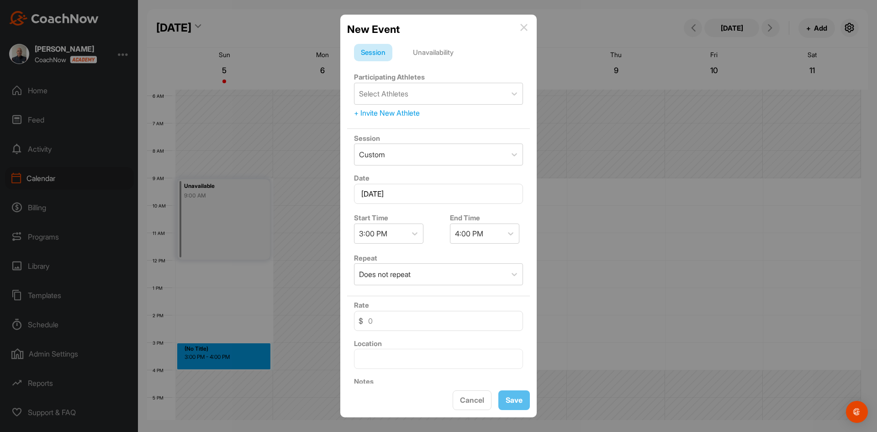
click at [432, 50] on div "Unavailability" at bounding box center [433, 52] width 54 height 17
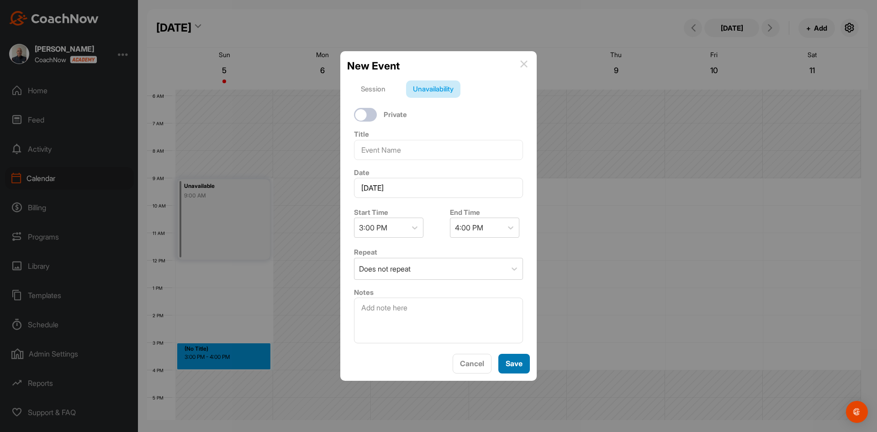
click at [512, 362] on button "Save" at bounding box center [514, 364] width 32 height 20
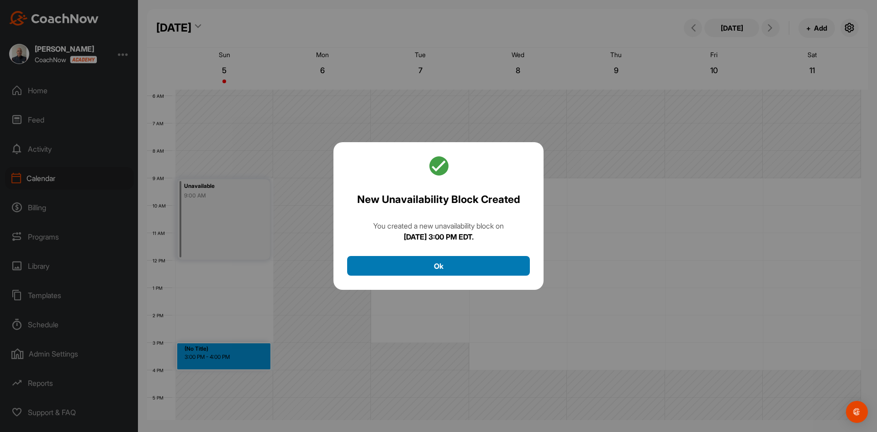
click at [450, 265] on button "Ok" at bounding box center [438, 266] width 183 height 20
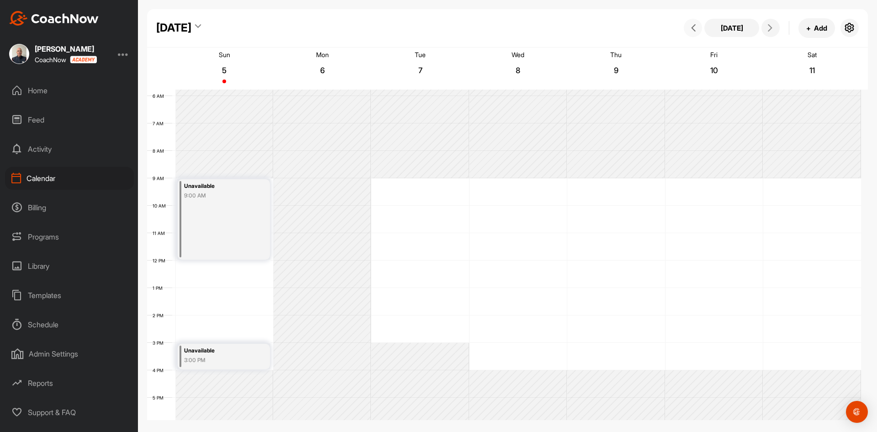
click at [692, 23] on button at bounding box center [693, 28] width 18 height 18
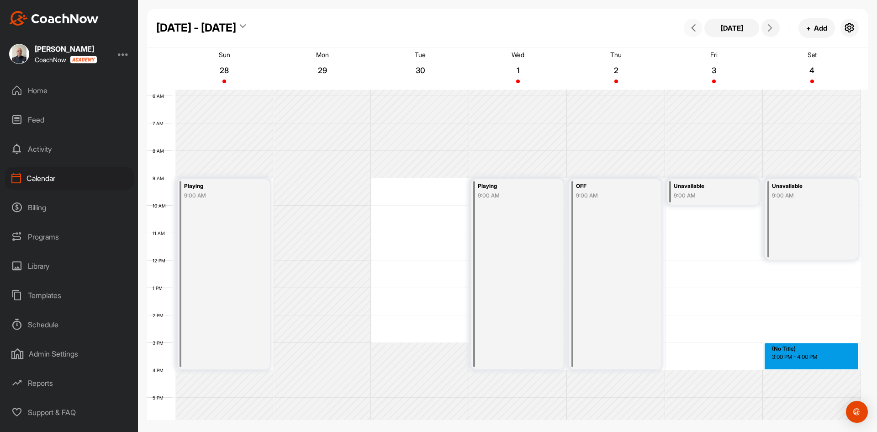
click at [808, 352] on div "12 AM 1 AM 2 AM 3 AM 4 AM 5 AM 6 AM 7 AM 8 AM 9 AM 10 AM 11 AM 12 PM 1 PM 2 PM …" at bounding box center [504, 260] width 714 height 658
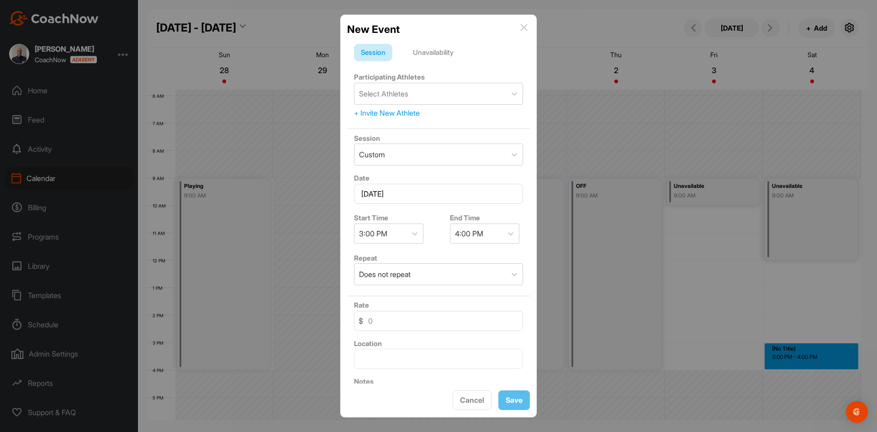
click at [436, 53] on div "Unavailability" at bounding box center [433, 52] width 54 height 17
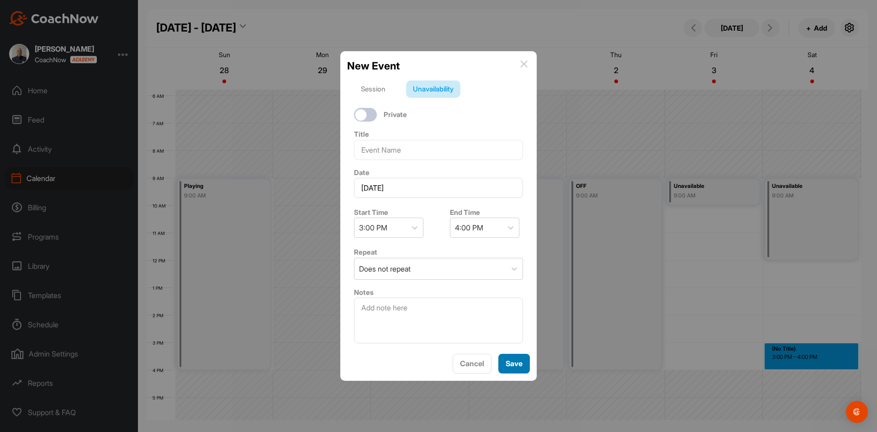
click at [517, 362] on button "Save" at bounding box center [514, 364] width 32 height 20
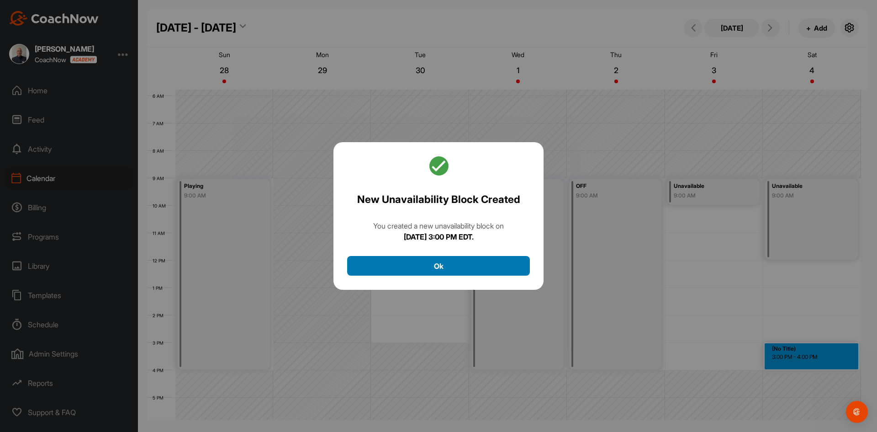
click at [436, 266] on button "Ok" at bounding box center [438, 266] width 183 height 20
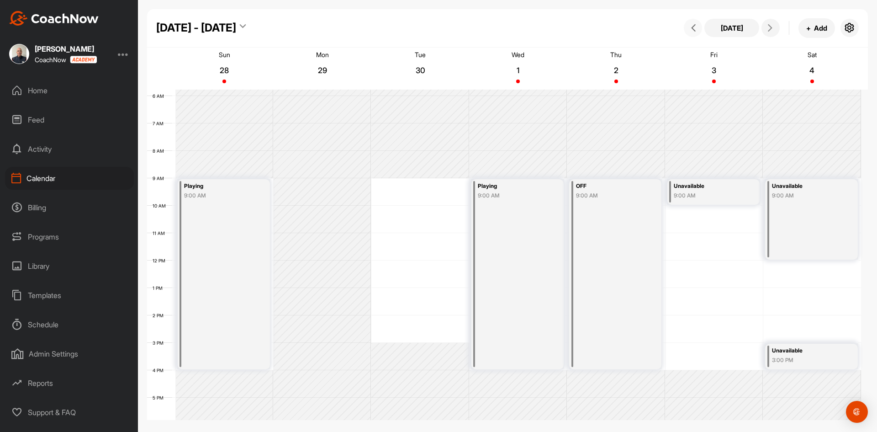
click at [693, 25] on icon at bounding box center [693, 27] width 7 height 7
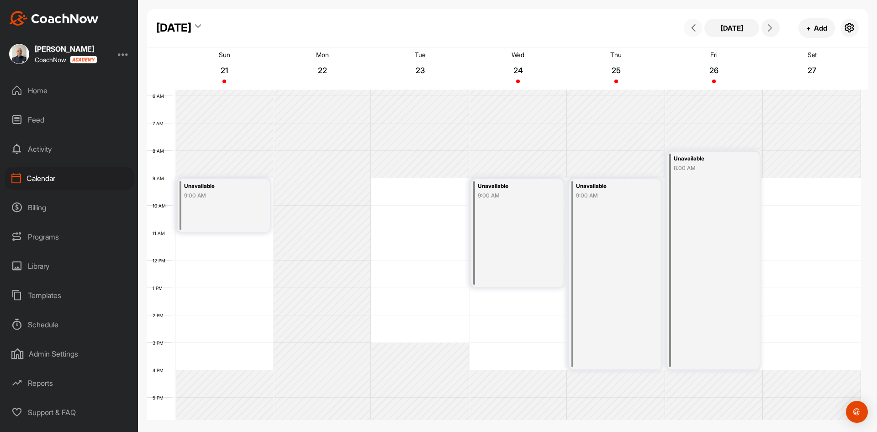
click at [693, 25] on icon at bounding box center [693, 27] width 7 height 7
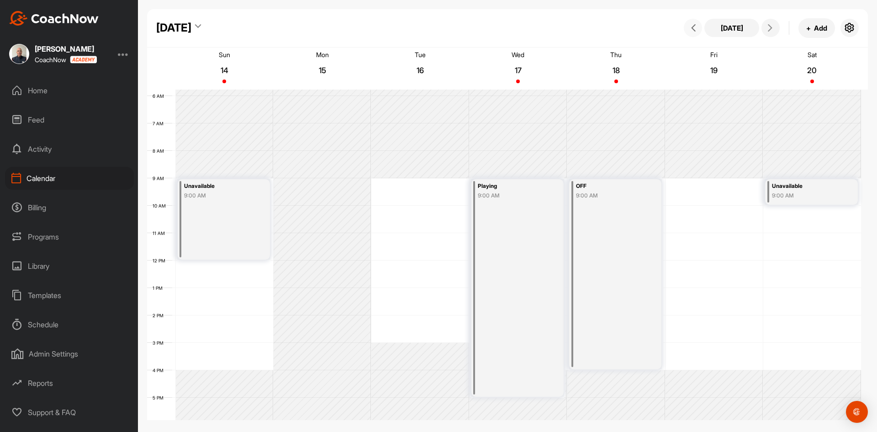
click at [693, 25] on icon at bounding box center [693, 27] width 7 height 7
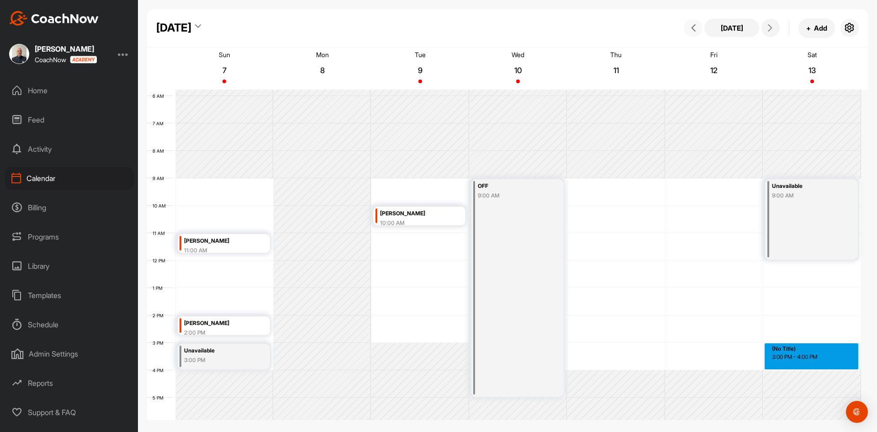
click at [825, 355] on div "12 AM 1 AM 2 AM 3 AM 4 AM 5 AM 6 AM 7 AM 8 AM 9 AM 10 AM 11 AM 12 PM 1 PM 2 PM …" at bounding box center [504, 260] width 714 height 658
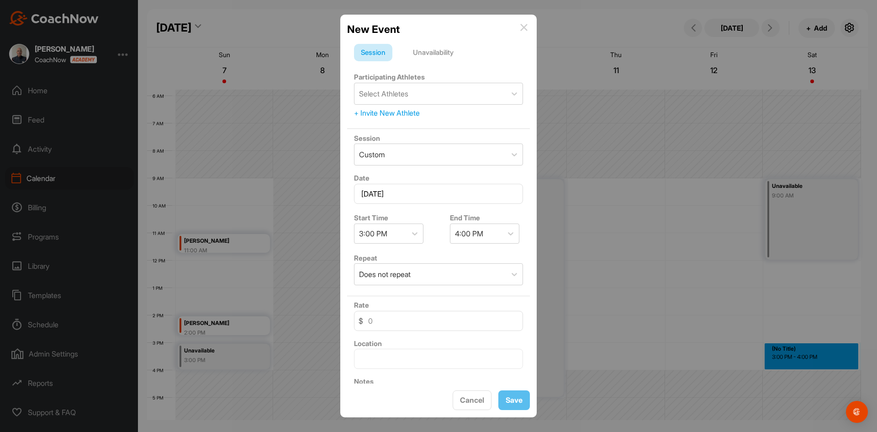
click at [437, 48] on div "Unavailability" at bounding box center [433, 52] width 54 height 17
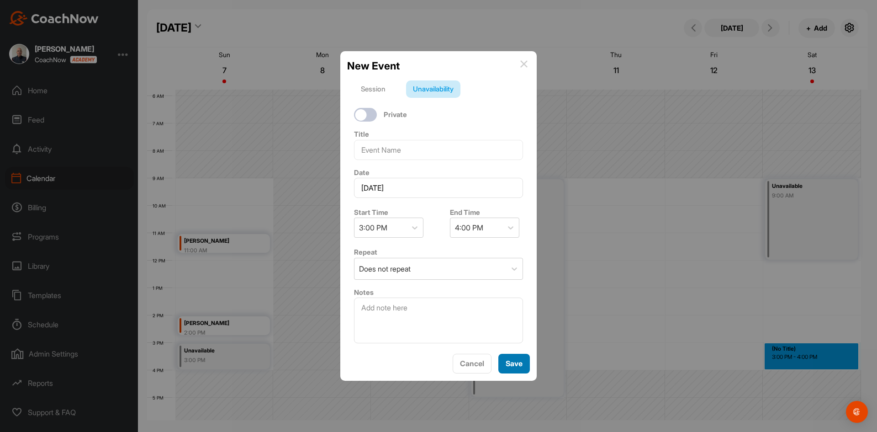
click at [519, 367] on button "Save" at bounding box center [514, 364] width 32 height 20
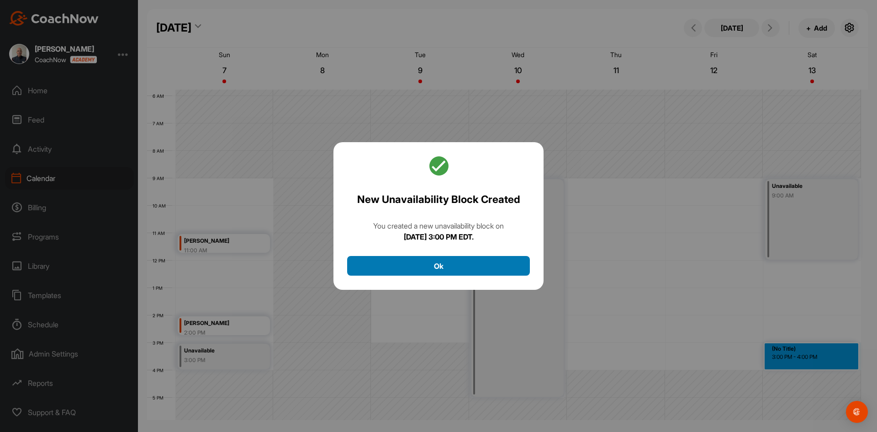
click at [488, 269] on button "Ok" at bounding box center [438, 266] width 183 height 20
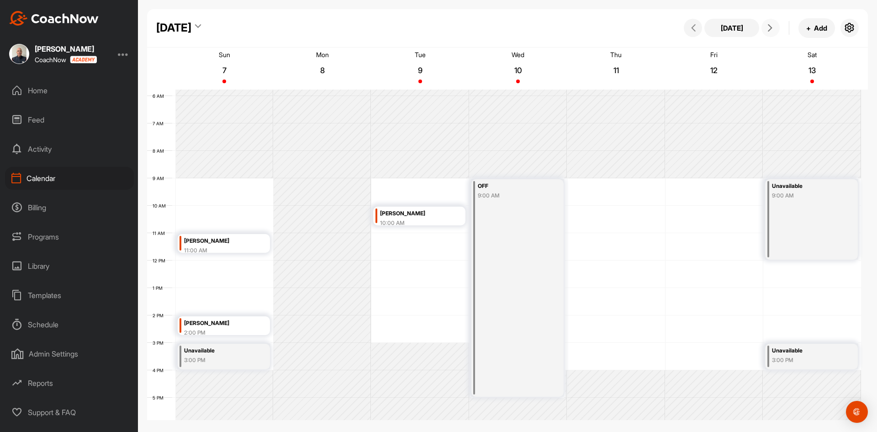
click at [771, 26] on icon at bounding box center [770, 27] width 7 height 7
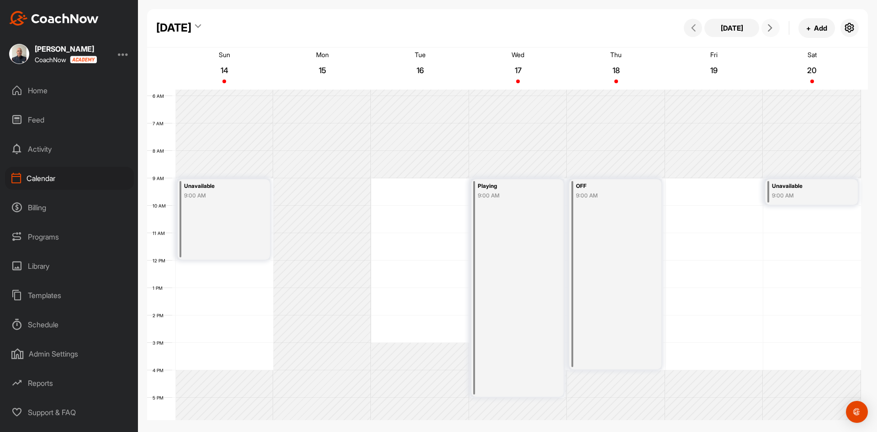
click at [211, 354] on div "12 AM 1 AM 2 AM 3 AM 4 AM 5 AM 6 AM 7 AM 8 AM 9 AM 10 AM 11 AM 12 PM 1 PM 2 PM …" at bounding box center [504, 260] width 714 height 658
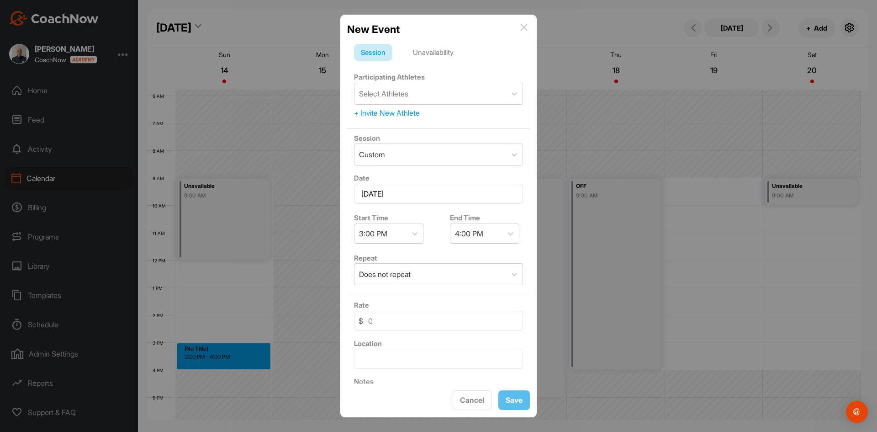
click at [441, 51] on div "Unavailability" at bounding box center [433, 52] width 54 height 17
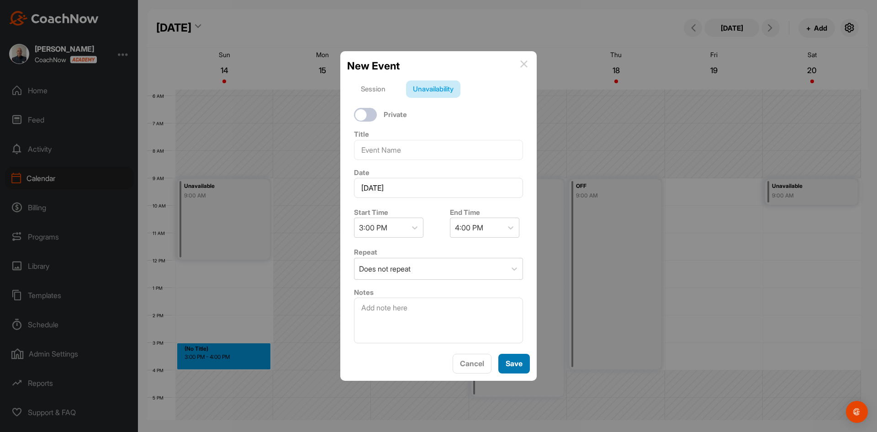
click at [513, 365] on button "Save" at bounding box center [514, 364] width 32 height 20
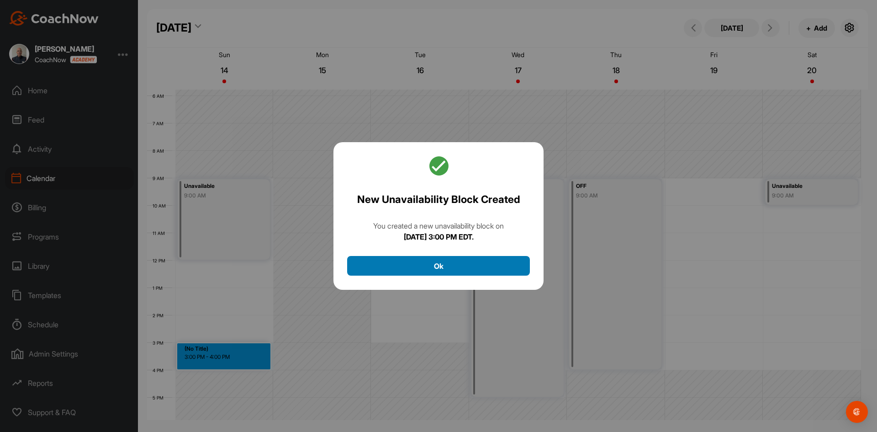
click at [453, 266] on button "Ok" at bounding box center [438, 266] width 183 height 20
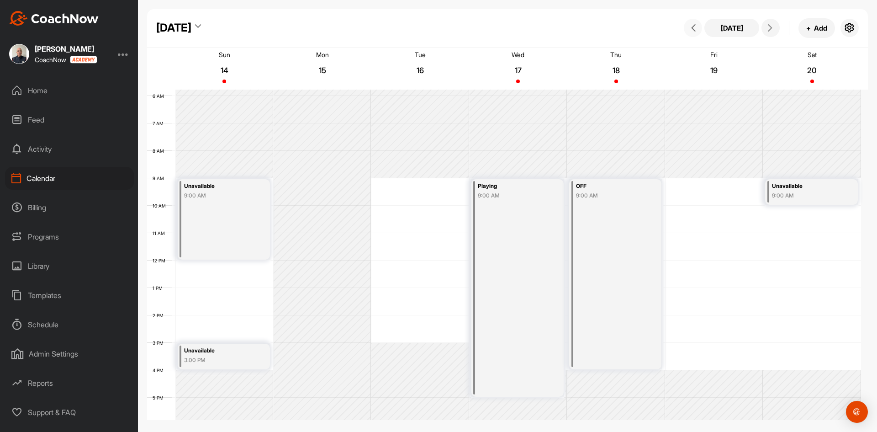
click at [691, 26] on icon at bounding box center [693, 27] width 7 height 7
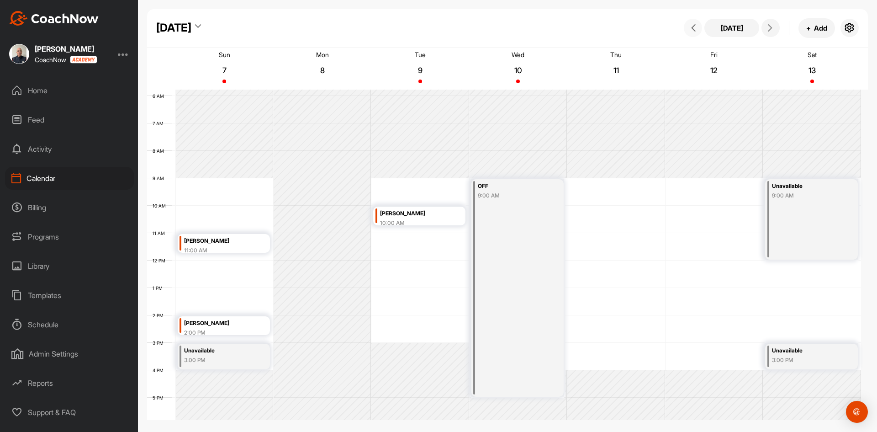
click at [691, 26] on icon at bounding box center [693, 27] width 7 height 7
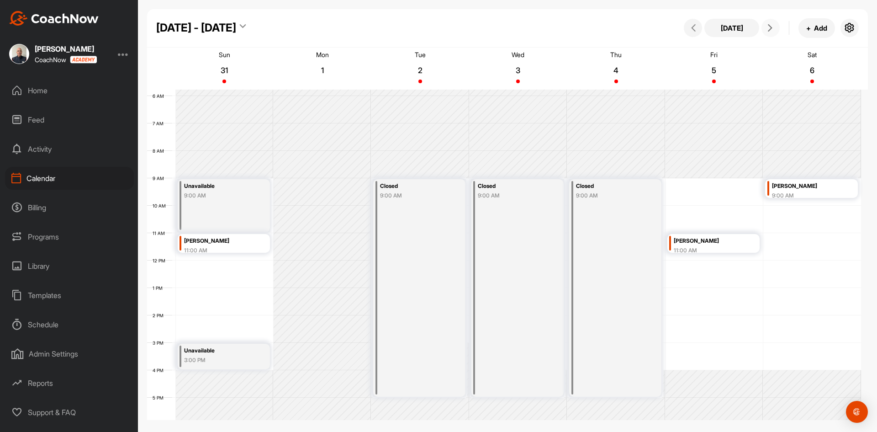
click at [770, 28] on icon at bounding box center [770, 27] width 7 height 7
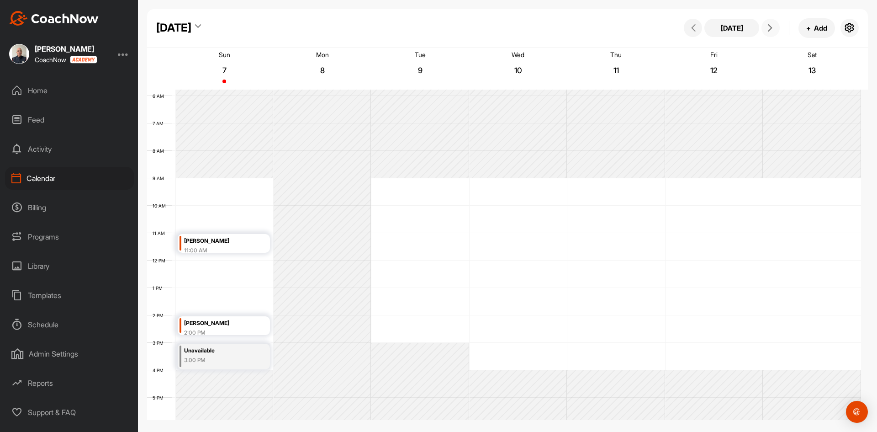
click at [770, 28] on icon at bounding box center [770, 27] width 7 height 7
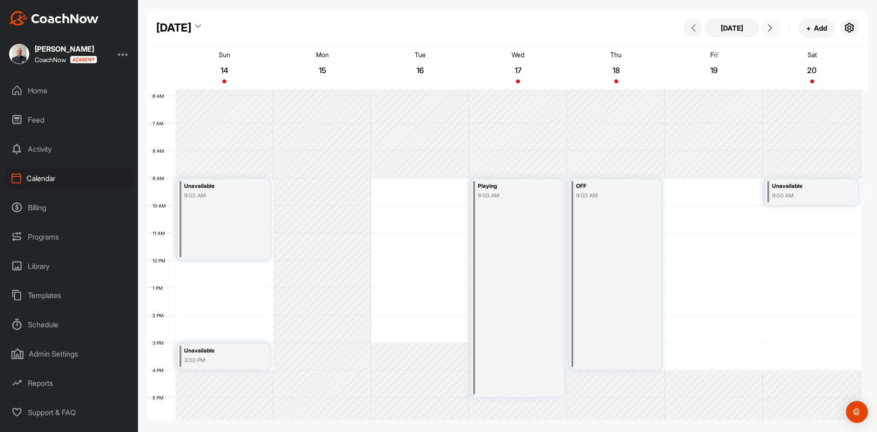
click at [770, 28] on icon at bounding box center [770, 27] width 7 height 7
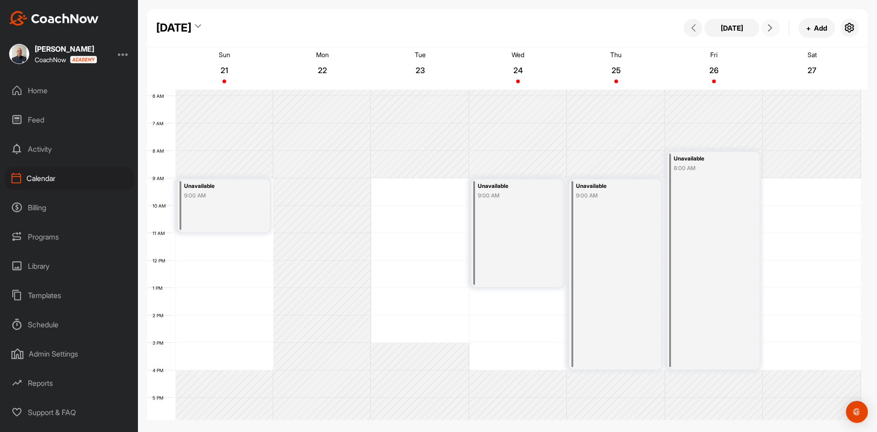
click at [770, 28] on icon at bounding box center [770, 27] width 7 height 7
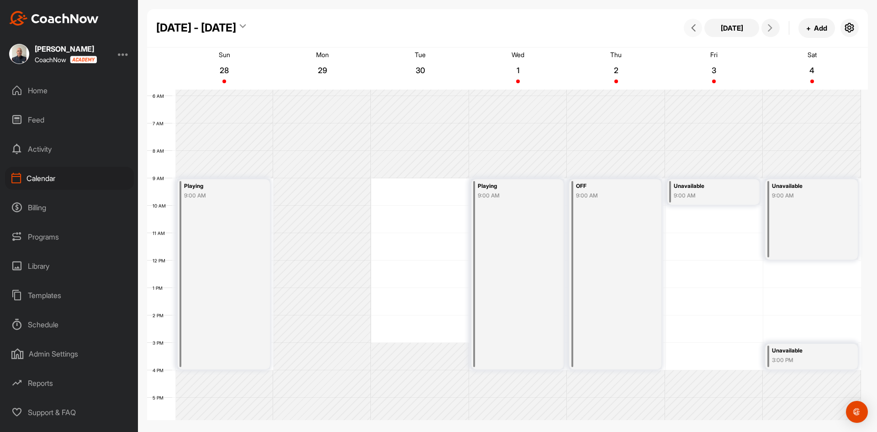
click at [690, 28] on icon at bounding box center [693, 27] width 7 height 7
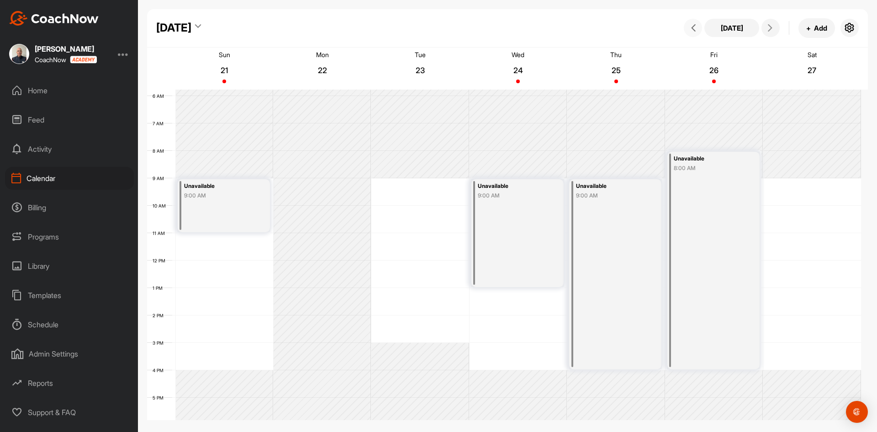
click at [514, 216] on div "Unavailable 9:00 AM" at bounding box center [517, 233] width 92 height 108
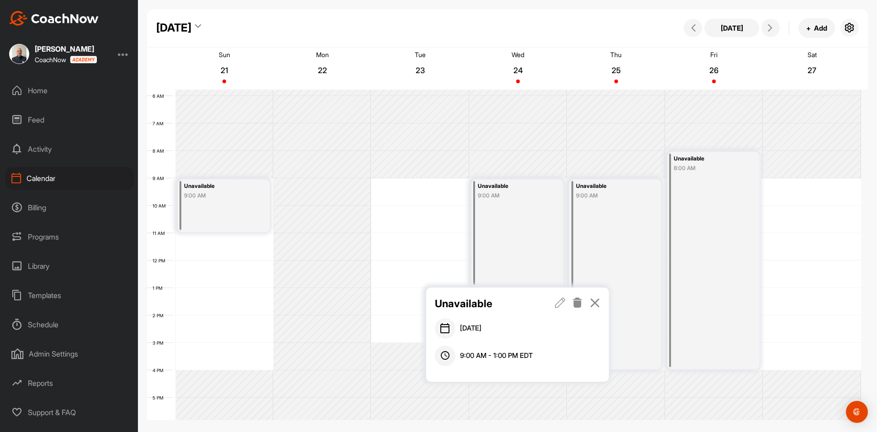
click at [563, 300] on icon at bounding box center [560, 302] width 11 height 10
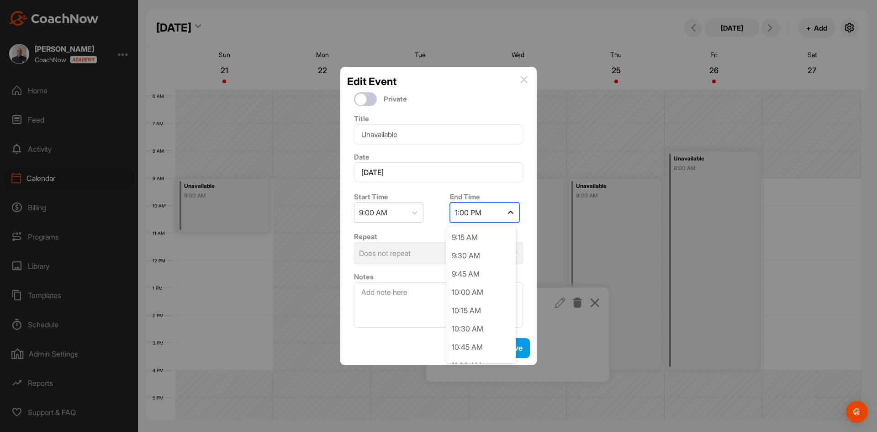
click at [507, 212] on icon at bounding box center [510, 212] width 9 height 9
drag, startPoint x: 468, startPoint y: 296, endPoint x: 483, endPoint y: 304, distance: 16.8
click at [468, 296] on div "4:00 PM" at bounding box center [480, 297] width 69 height 18
click at [510, 344] on button "Save" at bounding box center [514, 348] width 32 height 20
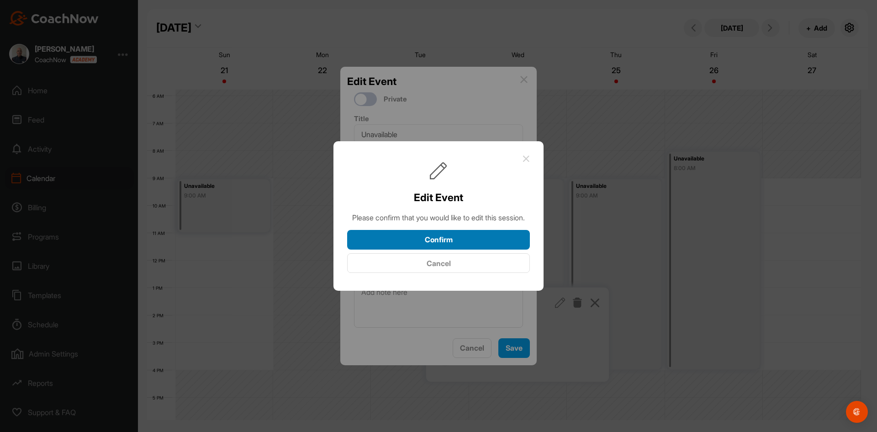
click at [428, 240] on button "Confirm" at bounding box center [438, 240] width 183 height 20
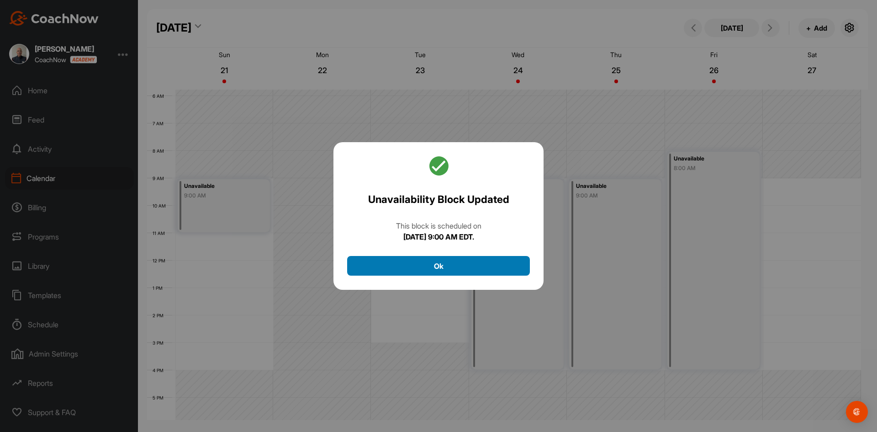
click at [454, 268] on button "Ok" at bounding box center [438, 266] width 183 height 20
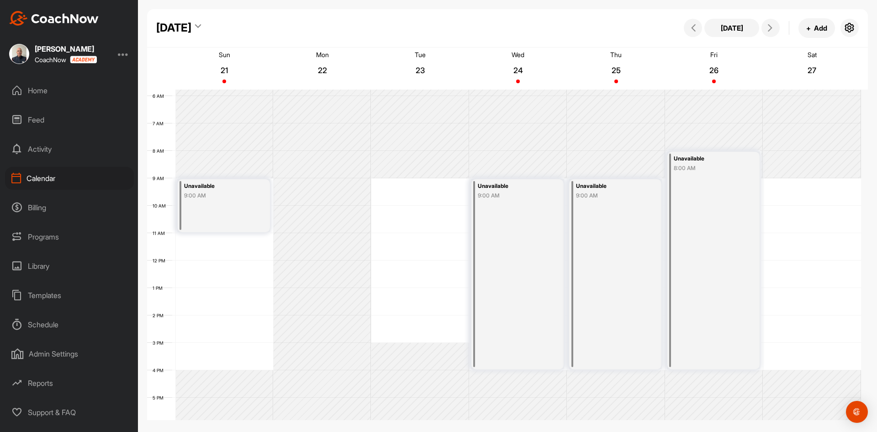
click at [713, 176] on div "Unavailable 8:00 AM" at bounding box center [713, 260] width 92 height 217
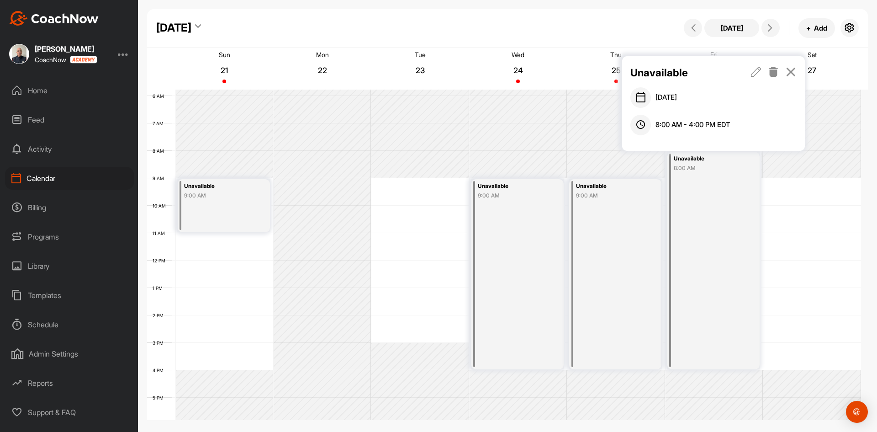
click at [755, 73] on icon at bounding box center [756, 72] width 11 height 10
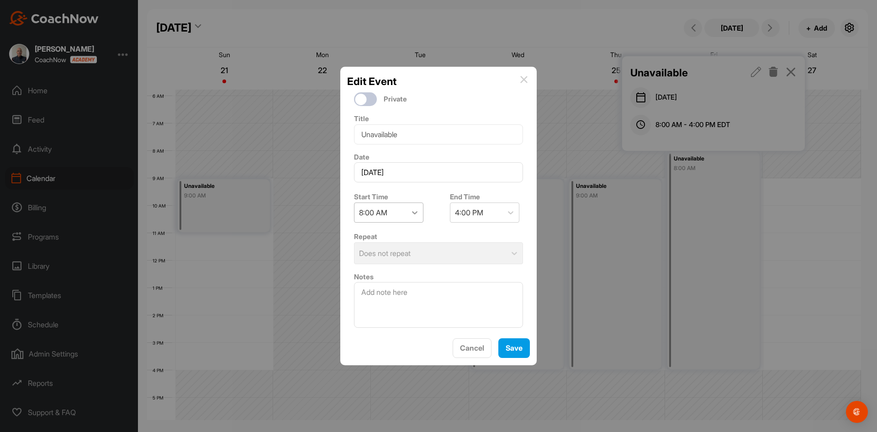
click at [413, 212] on icon at bounding box center [414, 212] width 9 height 9
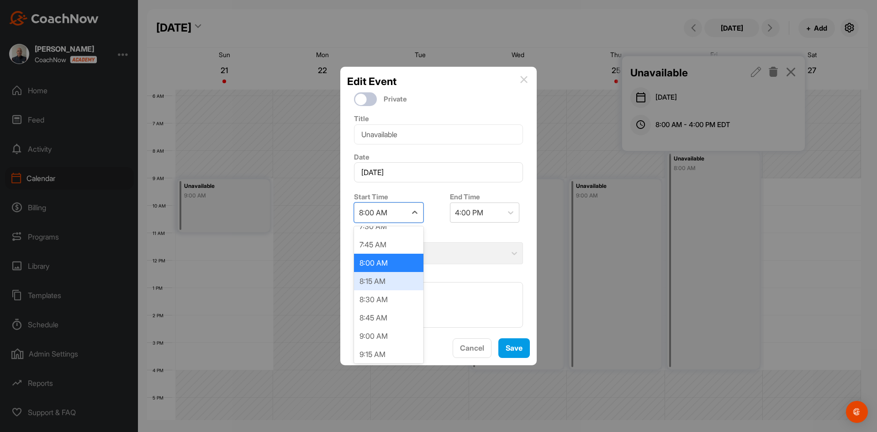
scroll to position [565, 0]
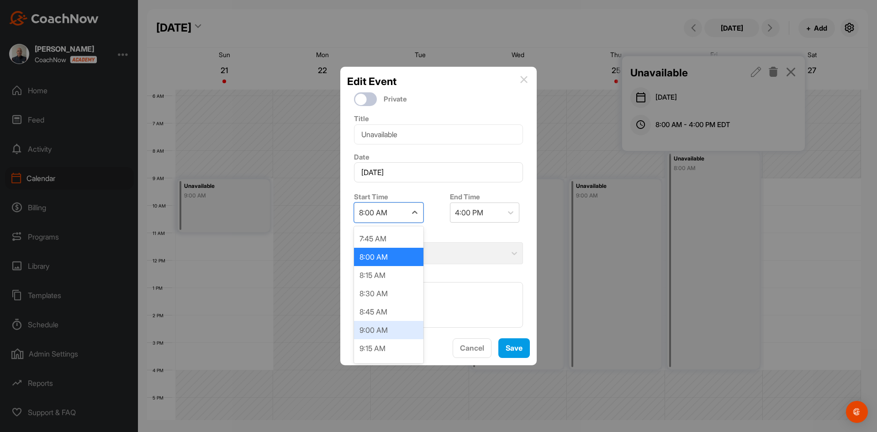
click at [372, 329] on div "9:00 AM" at bounding box center [388, 330] width 69 height 18
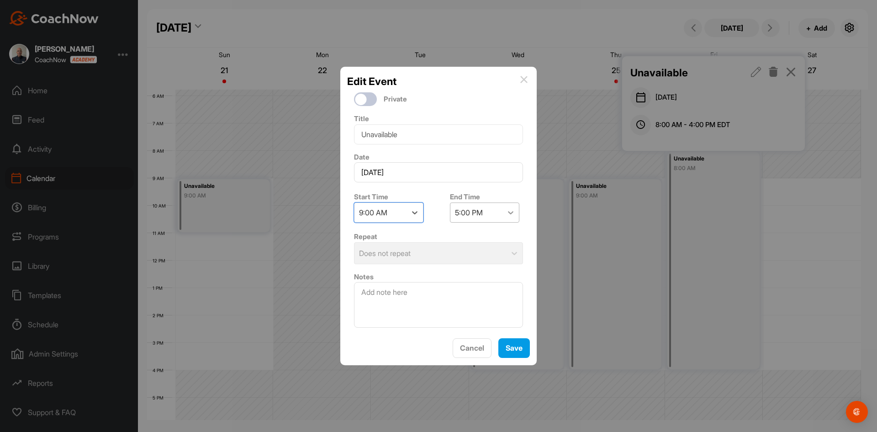
click at [507, 211] on icon at bounding box center [510, 212] width 9 height 9
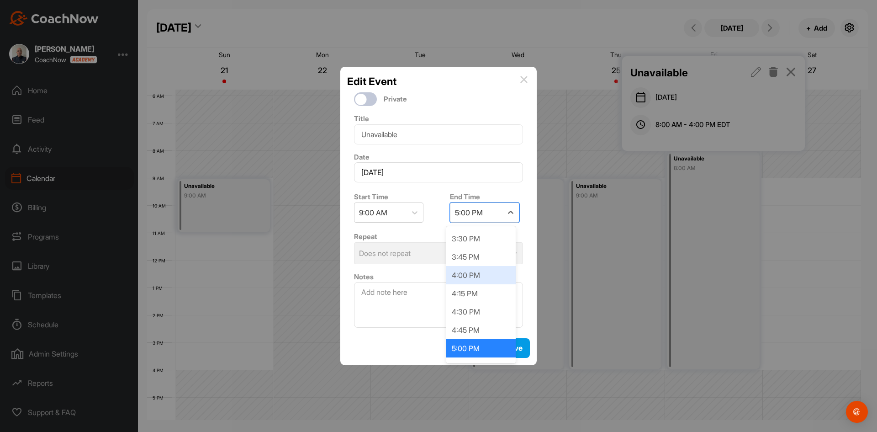
click at [464, 273] on div "4:00 PM" at bounding box center [480, 275] width 69 height 18
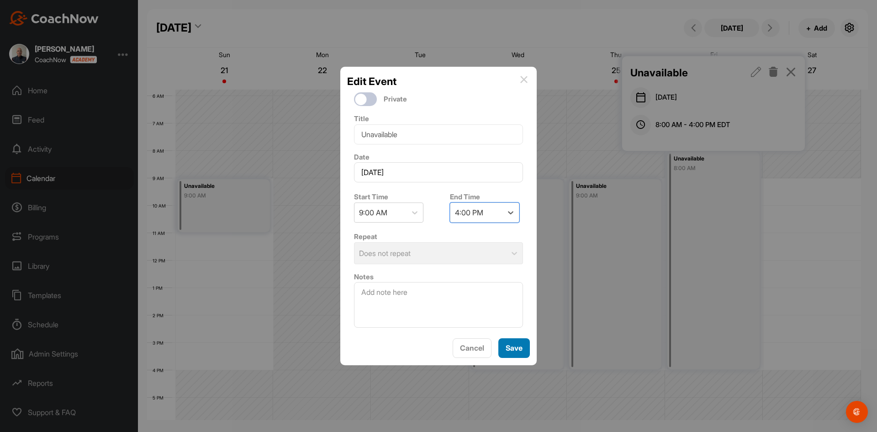
click at [511, 344] on button "Save" at bounding box center [514, 348] width 32 height 20
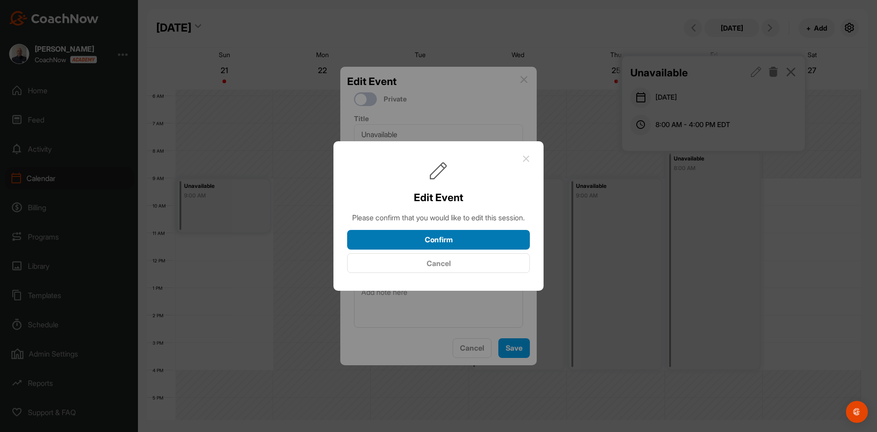
click at [462, 239] on button "Confirm" at bounding box center [438, 240] width 183 height 20
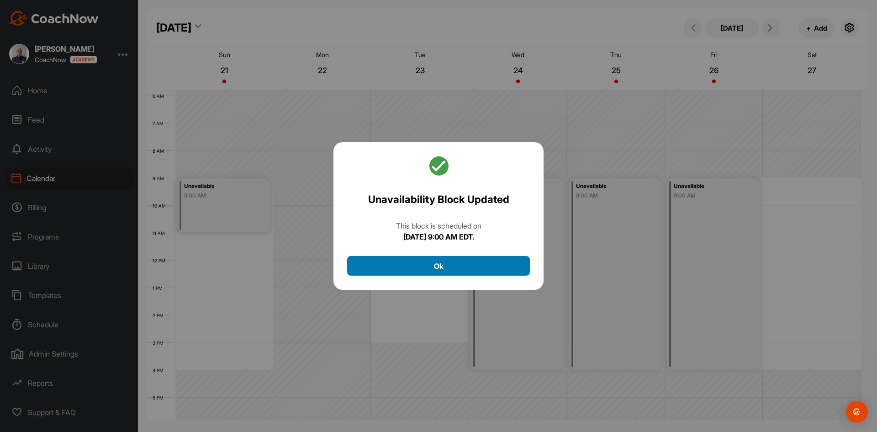
click at [505, 264] on button "Ok" at bounding box center [438, 266] width 183 height 20
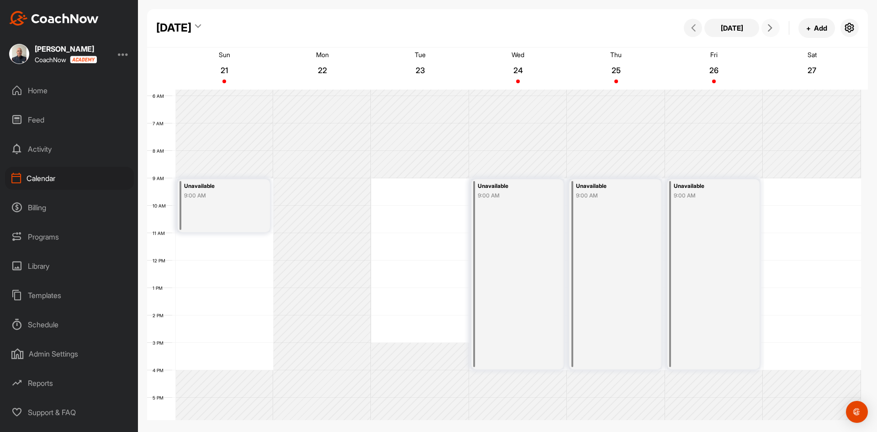
click at [769, 28] on icon at bounding box center [770, 27] width 7 height 7
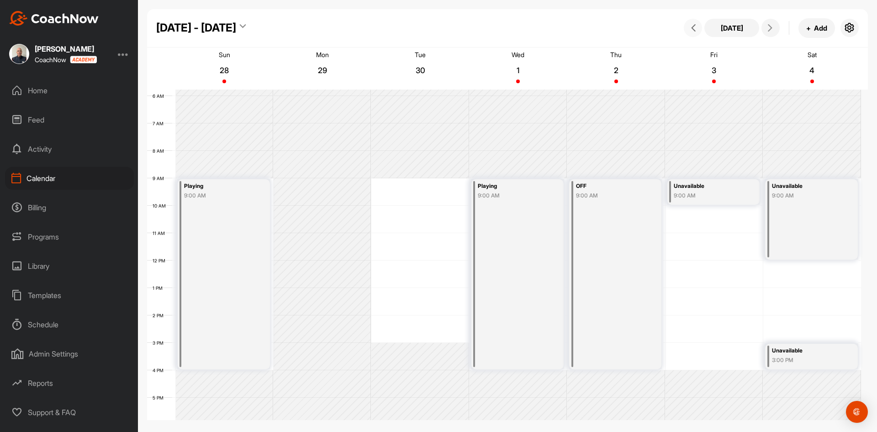
click at [692, 26] on icon at bounding box center [693, 27] width 7 height 7
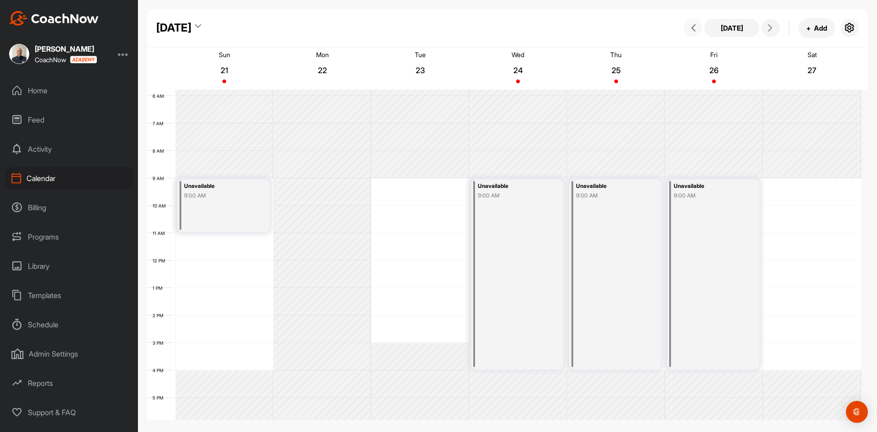
click at [692, 26] on icon at bounding box center [693, 27] width 7 height 7
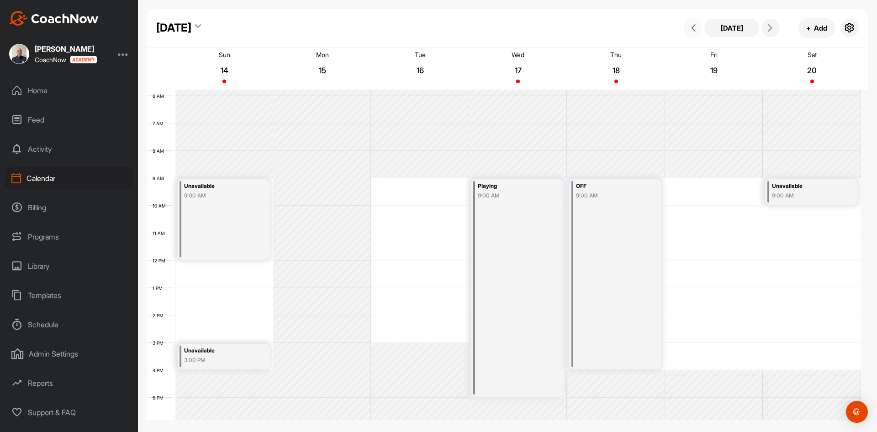
click at [692, 26] on icon at bounding box center [693, 27] width 7 height 7
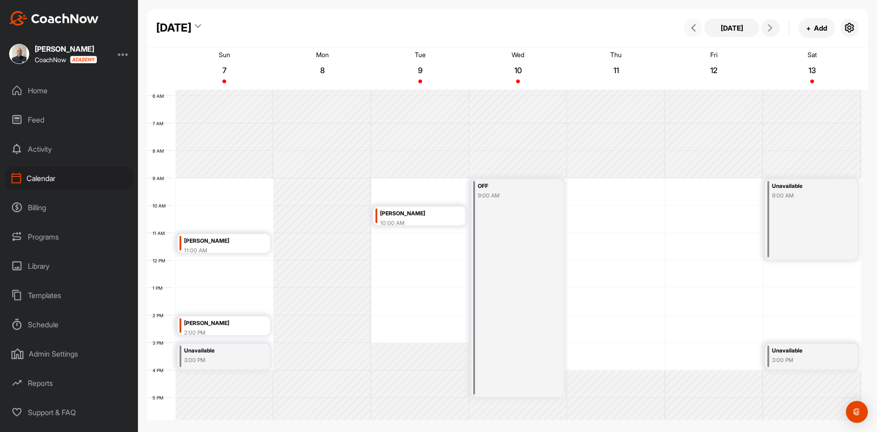
click at [692, 26] on icon at bounding box center [693, 27] width 7 height 7
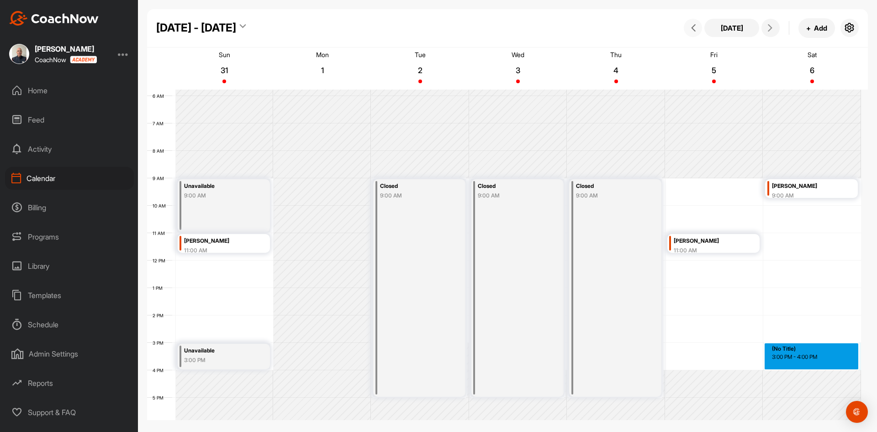
click at [816, 357] on div "12 AM 1 AM 2 AM 3 AM 4 AM 5 AM 6 AM 7 AM 8 AM 9 AM 10 AM 11 AM 12 PM 1 PM 2 PM …" at bounding box center [504, 260] width 714 height 658
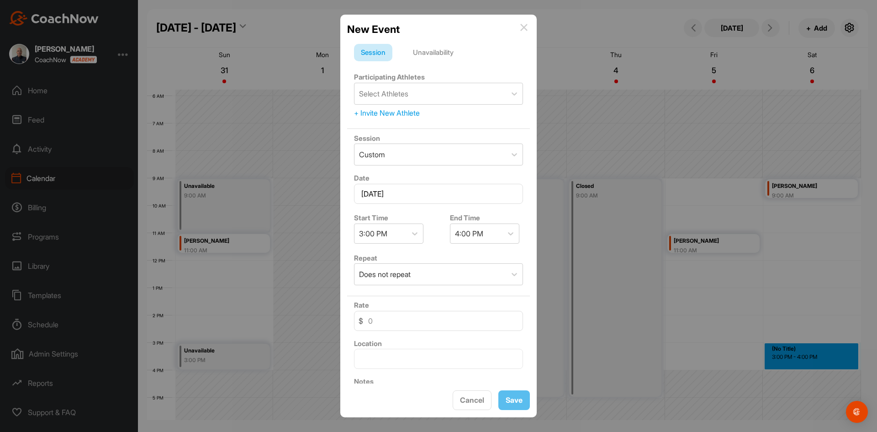
click at [450, 50] on div "Unavailability" at bounding box center [433, 52] width 54 height 17
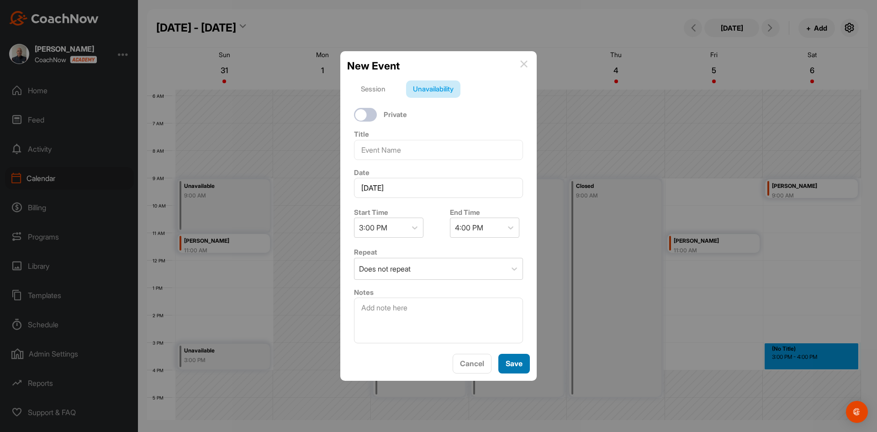
click at [513, 363] on button "Save" at bounding box center [514, 364] width 32 height 20
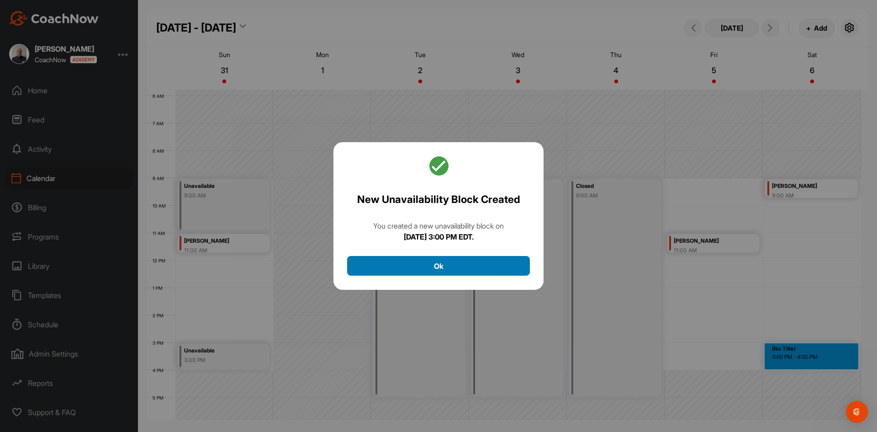
click at [439, 264] on button "Ok" at bounding box center [438, 266] width 183 height 20
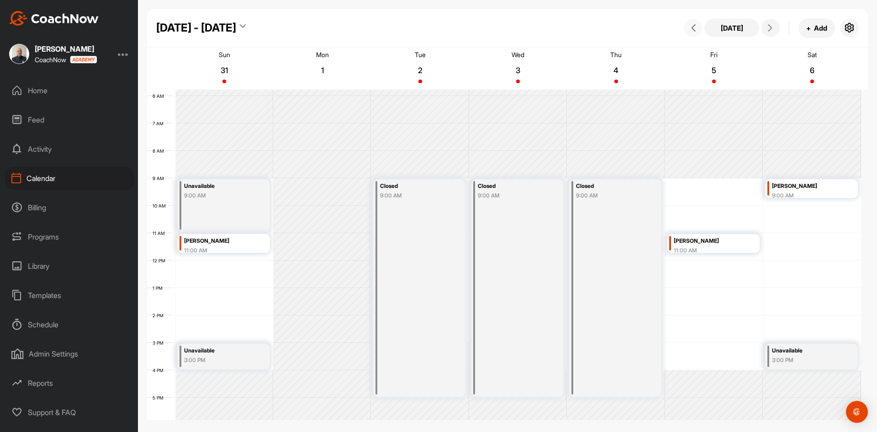
click at [693, 23] on button at bounding box center [693, 28] width 18 height 18
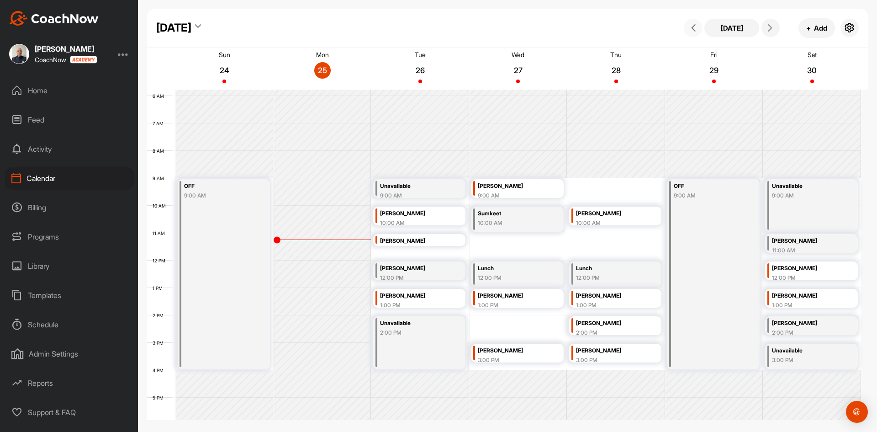
click at [693, 26] on icon at bounding box center [693, 27] width 7 height 7
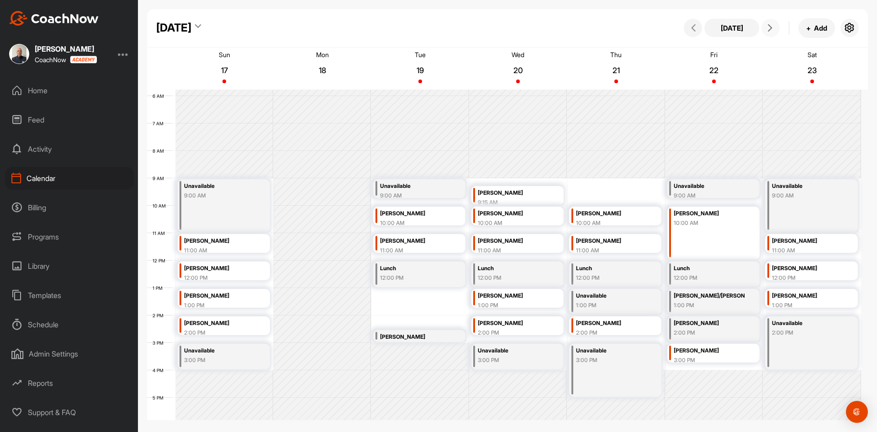
click at [769, 26] on icon at bounding box center [770, 27] width 7 height 7
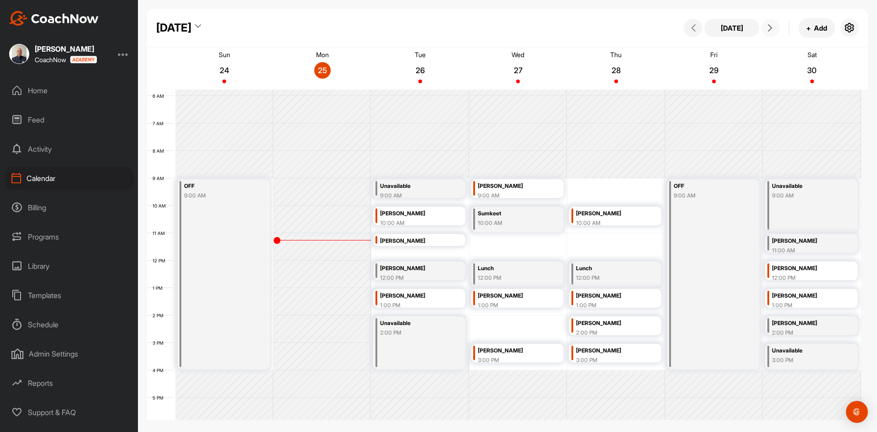
click at [769, 25] on icon at bounding box center [770, 27] width 7 height 7
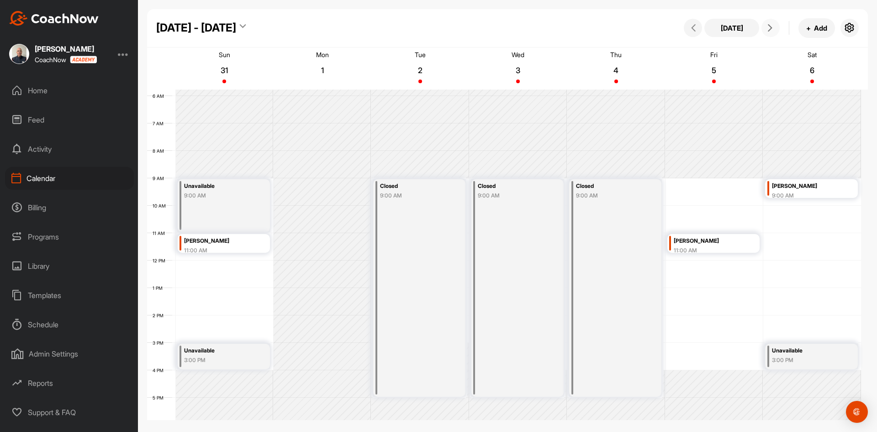
click at [769, 25] on icon at bounding box center [770, 27] width 7 height 7
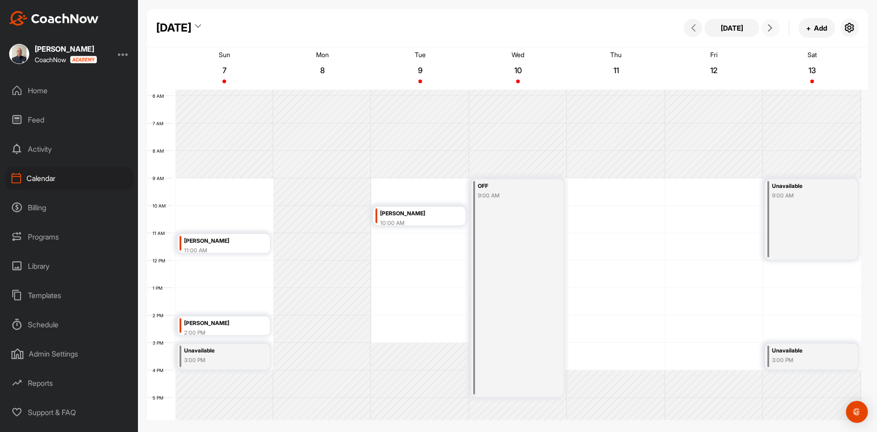
click at [769, 25] on icon at bounding box center [770, 27] width 7 height 7
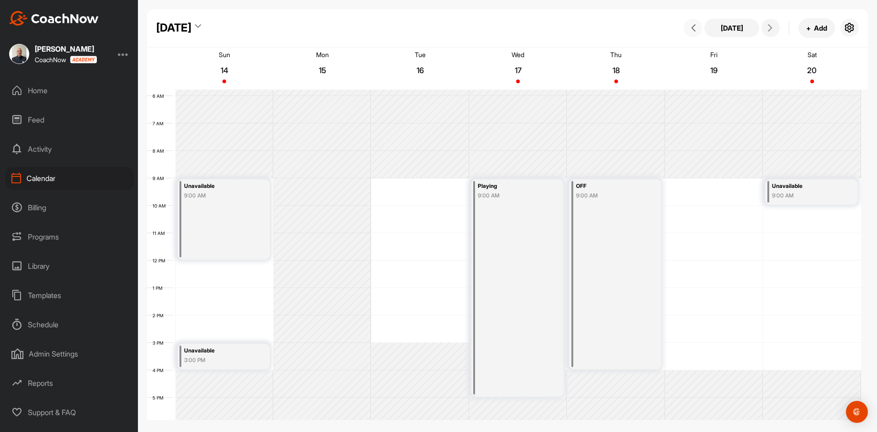
click at [693, 25] on icon at bounding box center [693, 27] width 7 height 7
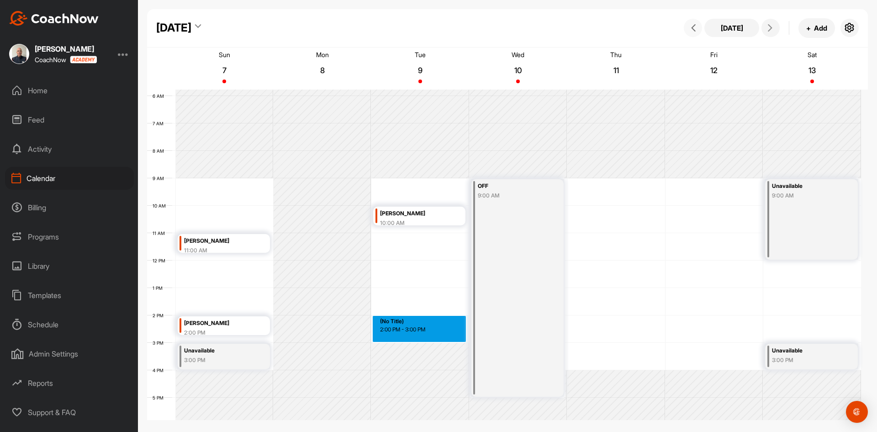
click at [425, 323] on div "12 AM 1 AM 2 AM 3 AM 4 AM 5 AM 6 AM 7 AM 8 AM 9 AM 10 AM 11 AM 12 PM 1 PM 2 PM …" at bounding box center [504, 260] width 714 height 658
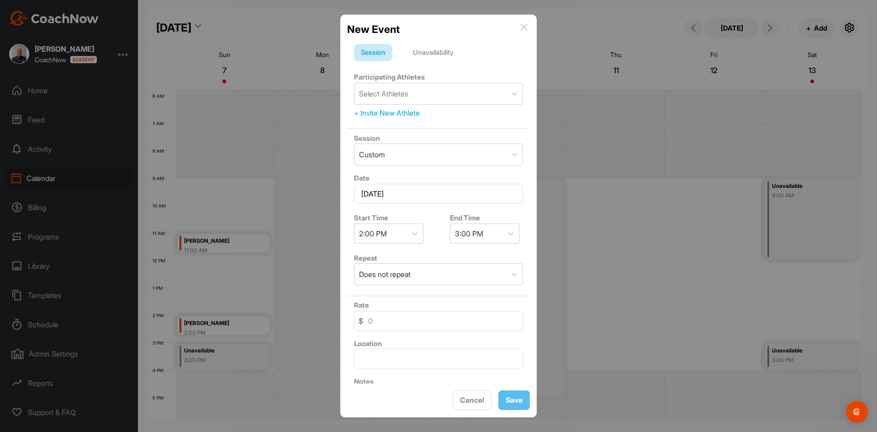
click at [444, 51] on div "Unavailability" at bounding box center [433, 52] width 54 height 17
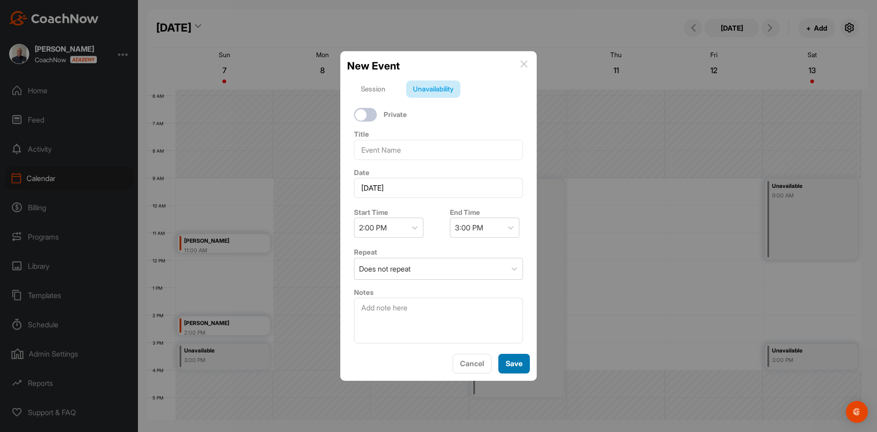
click at [514, 360] on button "Save" at bounding box center [514, 364] width 32 height 20
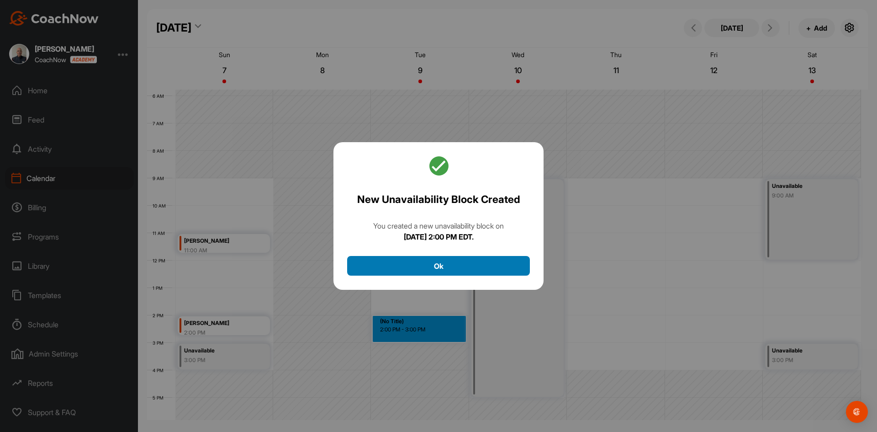
click at [437, 266] on button "Ok" at bounding box center [438, 266] width 183 height 20
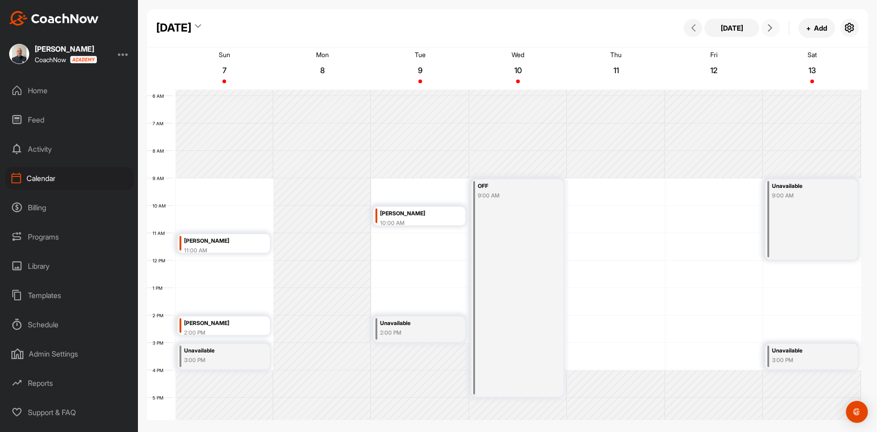
click at [769, 28] on icon at bounding box center [770, 27] width 7 height 7
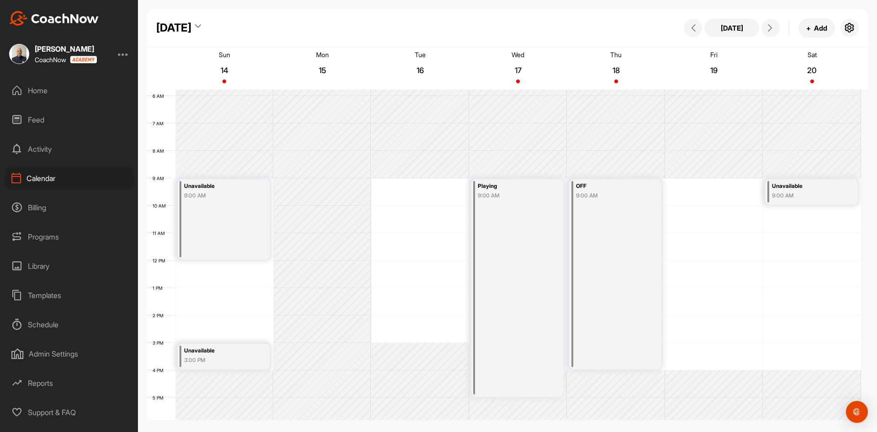
click at [45, 178] on div "Calendar" at bounding box center [69, 178] width 129 height 23
click at [851, 26] on icon "button" at bounding box center [849, 27] width 11 height 11
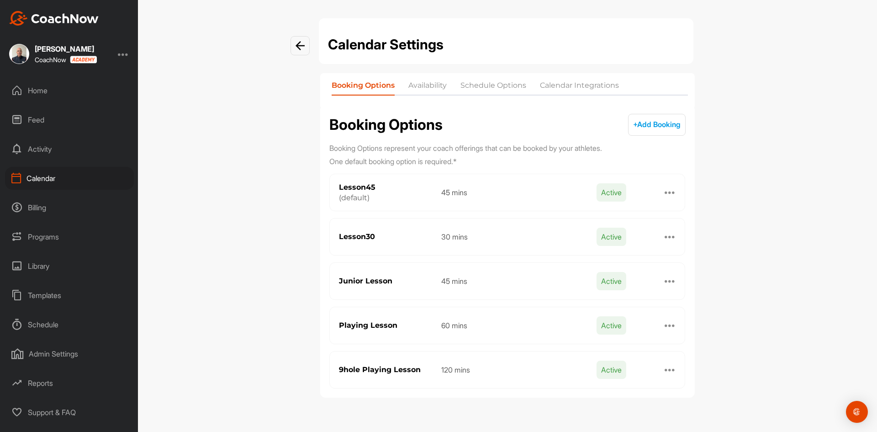
click at [439, 82] on li "Availability" at bounding box center [427, 87] width 38 height 15
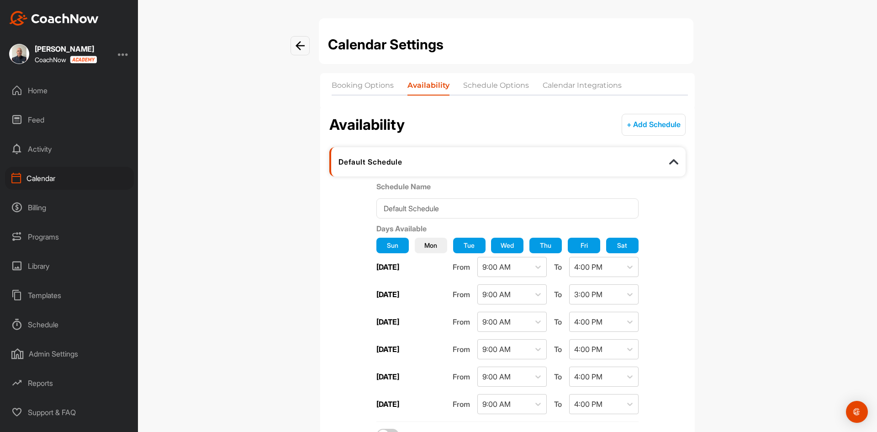
scroll to position [122, 0]
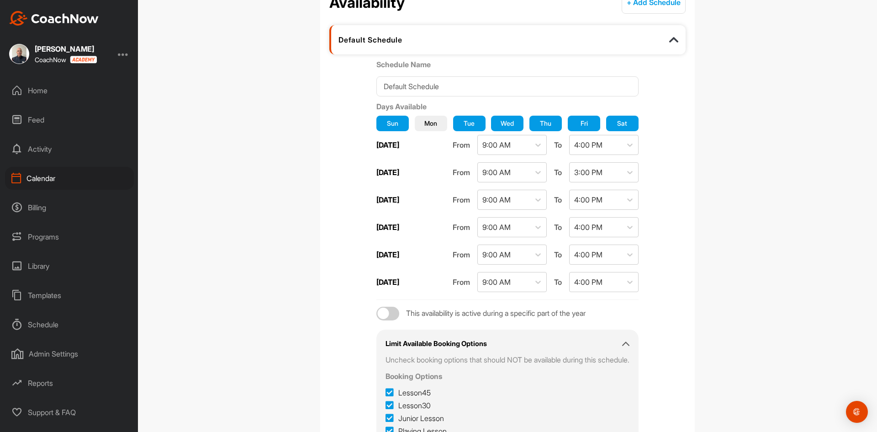
click at [672, 37] on img at bounding box center [673, 39] width 9 height 9
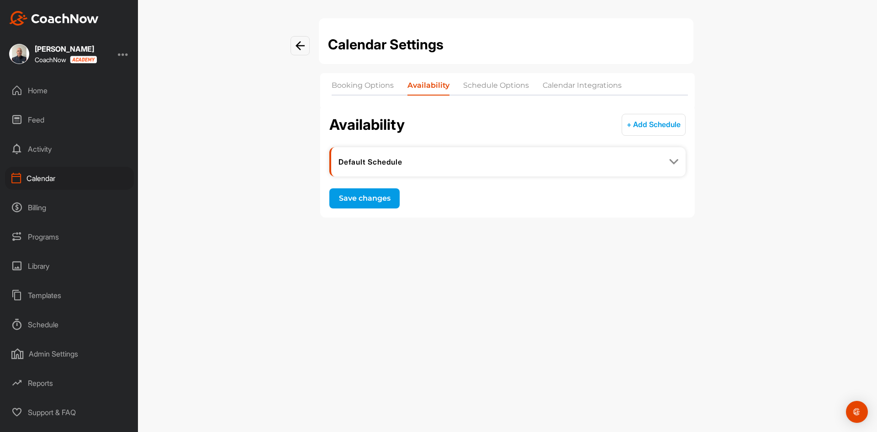
click at [300, 41] on div at bounding box center [300, 45] width 19 height 19
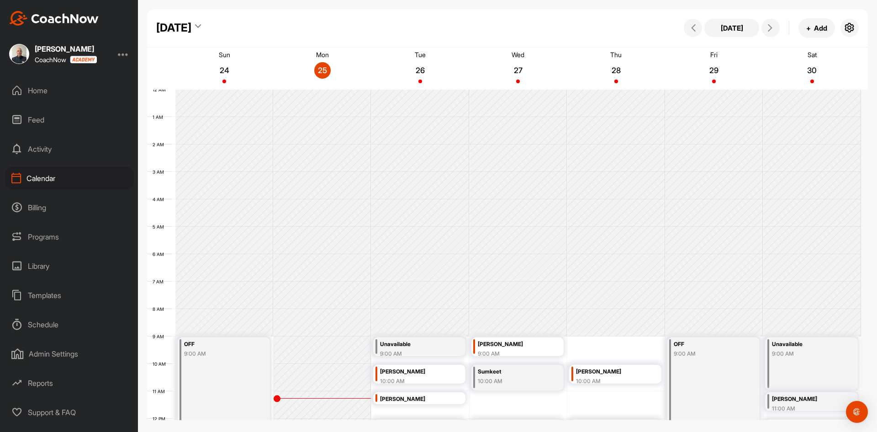
scroll to position [158, 0]
